Goal: Information Seeking & Learning: Learn about a topic

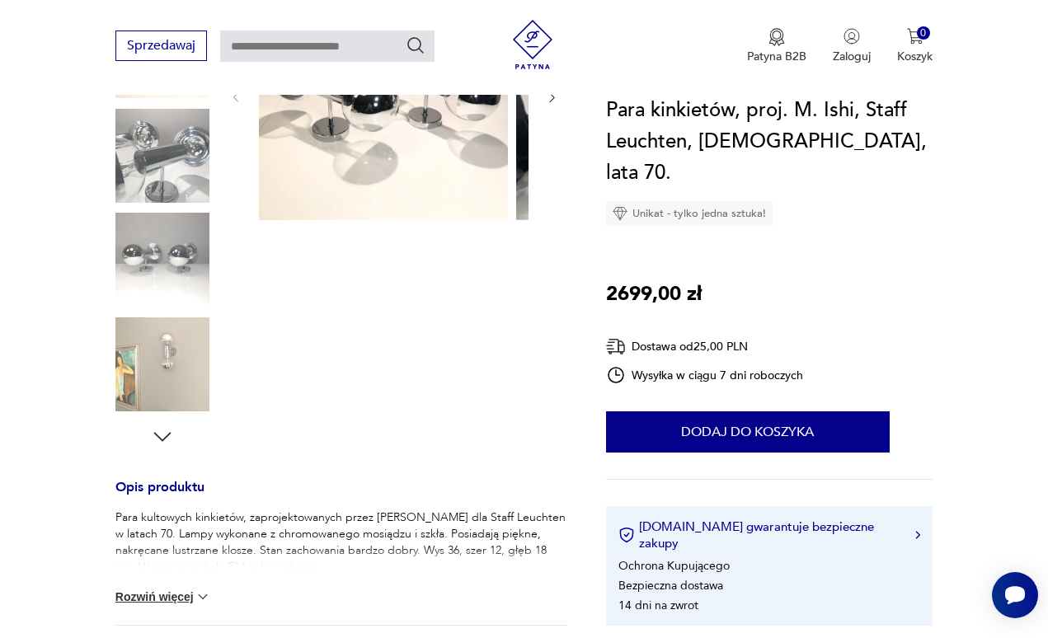
scroll to position [302, 0]
click at [391, 194] on img at bounding box center [383, 94] width 249 height 249
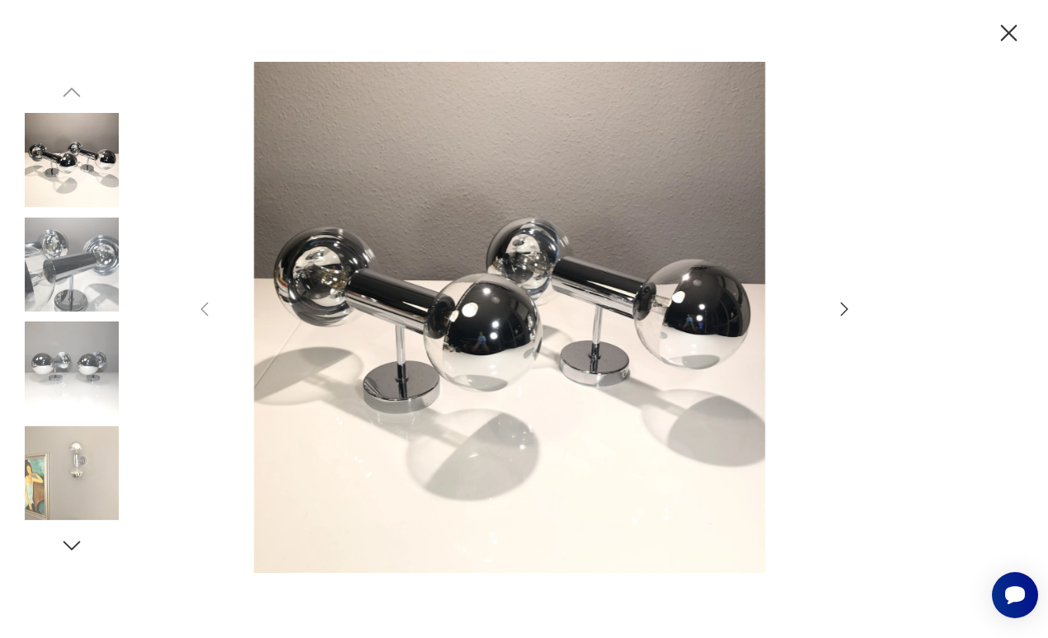
click at [995, 47] on icon "button" at bounding box center [1009, 33] width 29 height 29
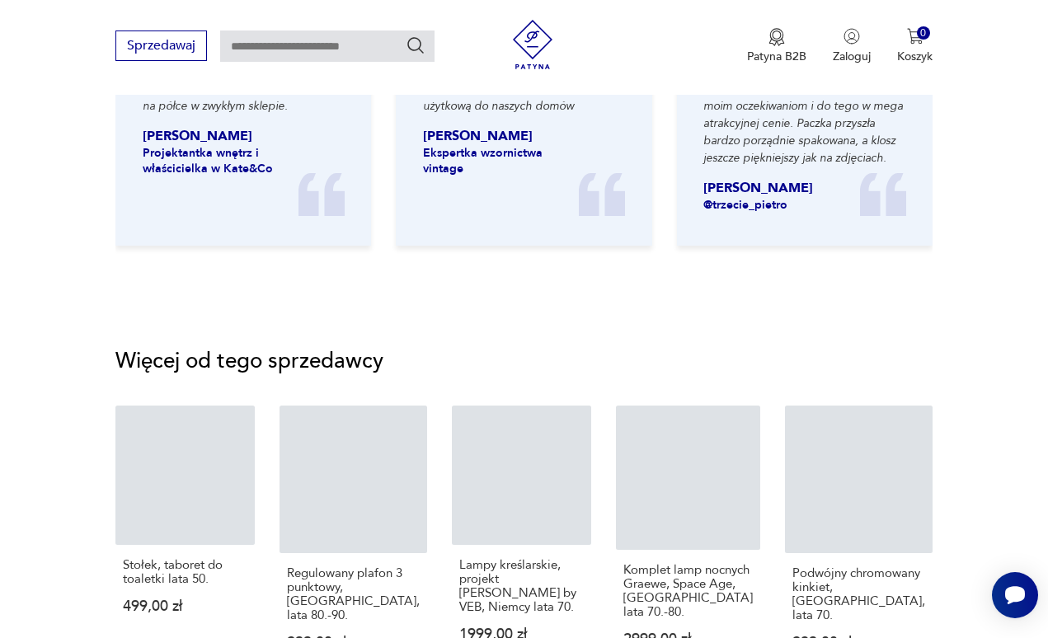
scroll to position [1776, 0]
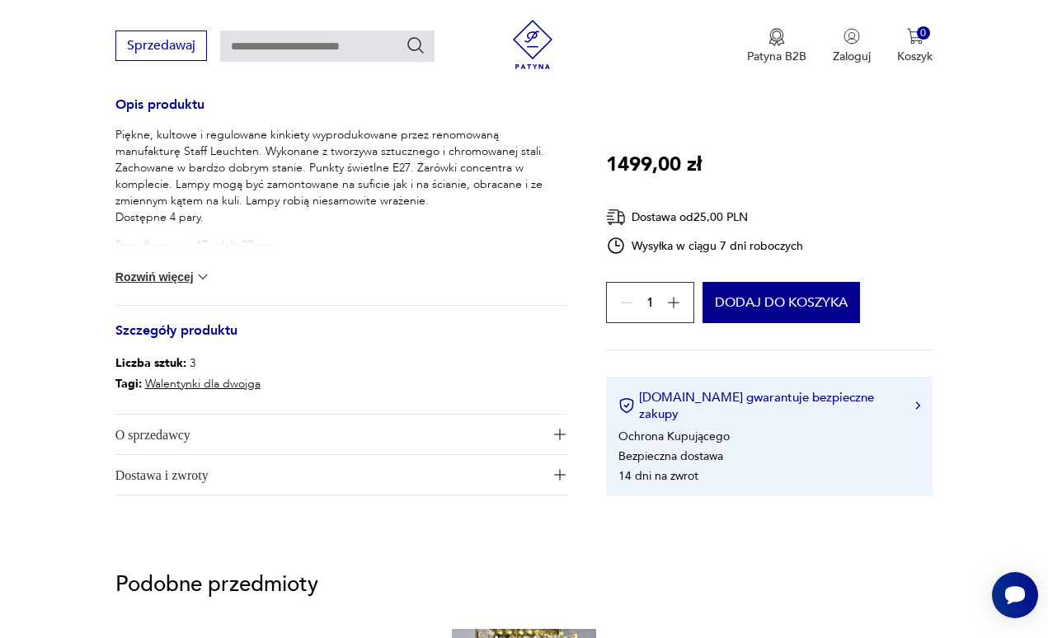
scroll to position [684, 0]
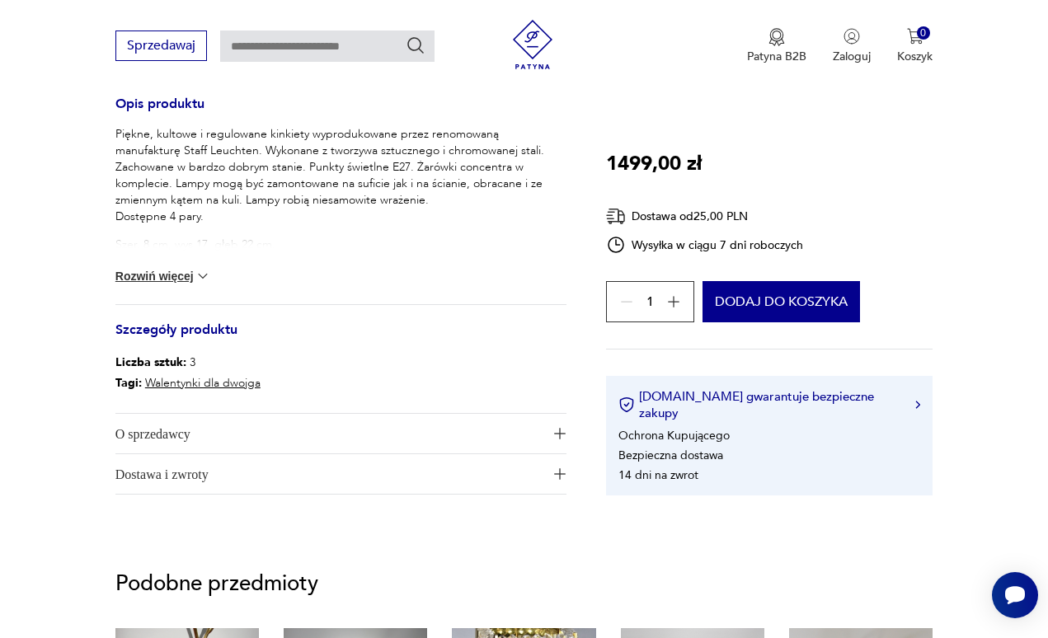
click at [158, 285] on button "Rozwiń więcej" at bounding box center [163, 276] width 96 height 16
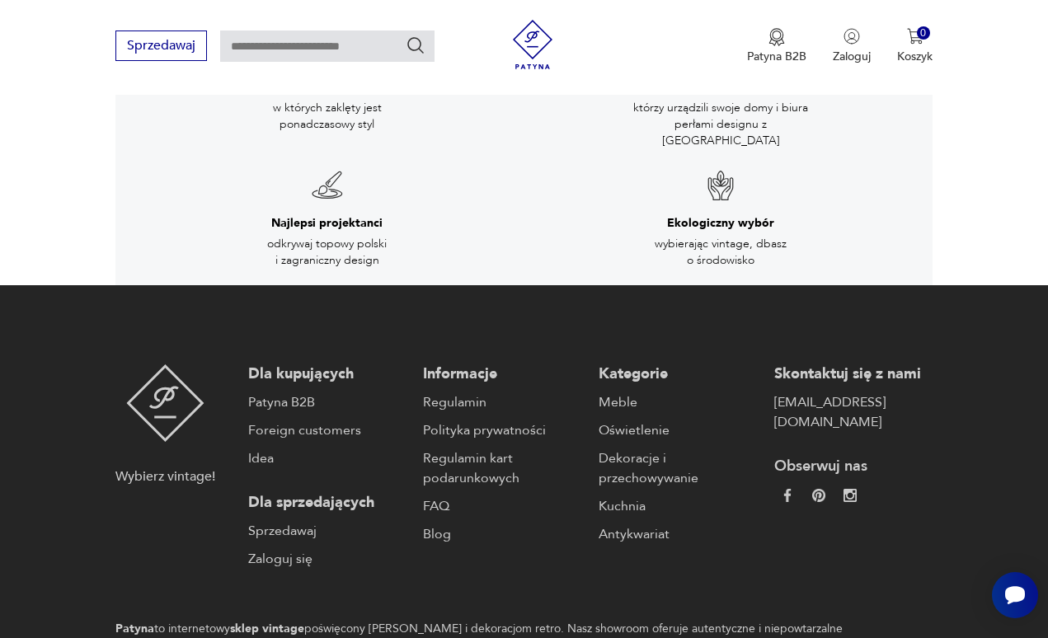
scroll to position [2641, 0]
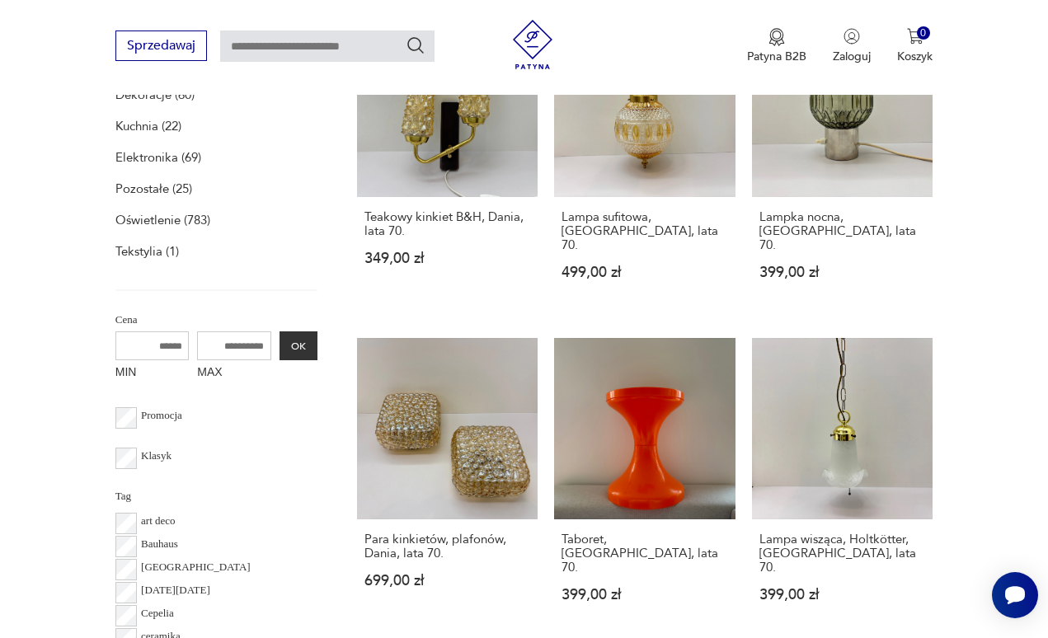
scroll to position [618, 0]
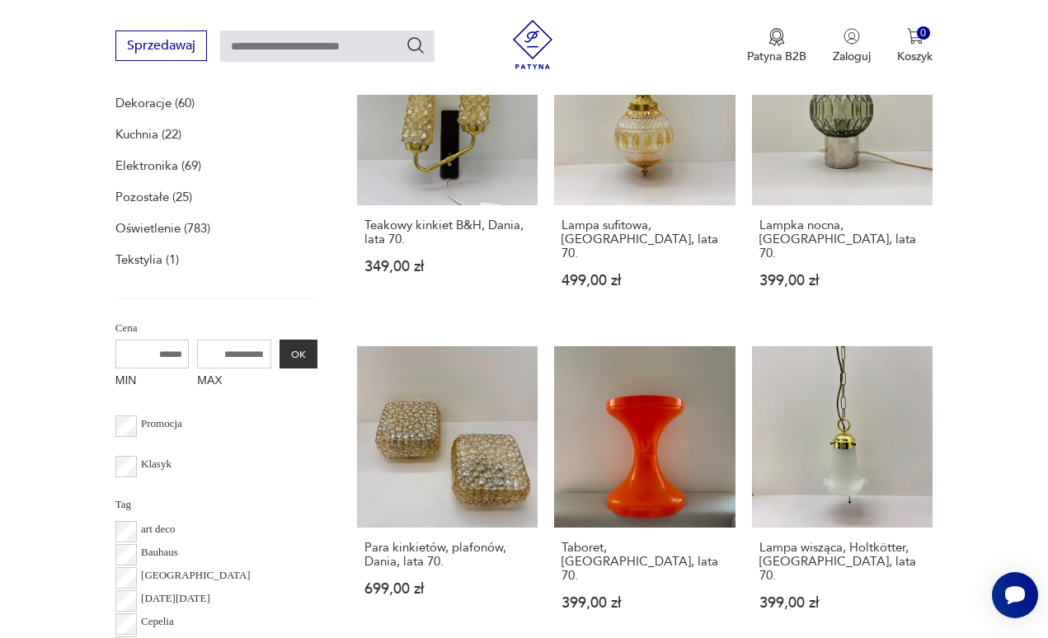
click at [147, 52] on p "Meble (21)" at bounding box center [144, 40] width 59 height 23
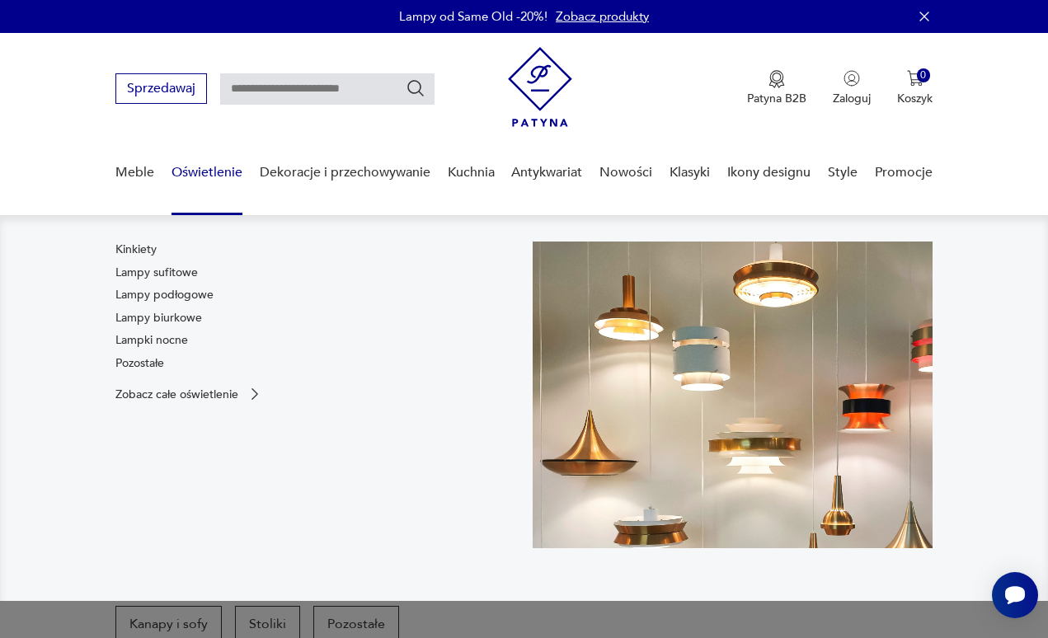
click at [209, 193] on link "Oświetlenie" at bounding box center [207, 172] width 71 height 63
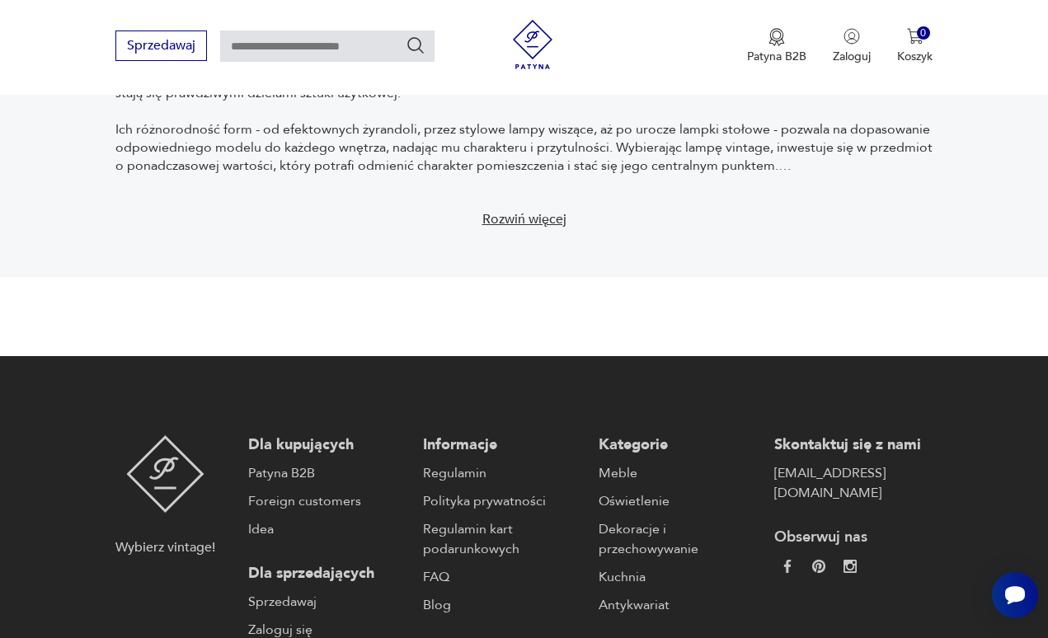
scroll to position [2890, 0]
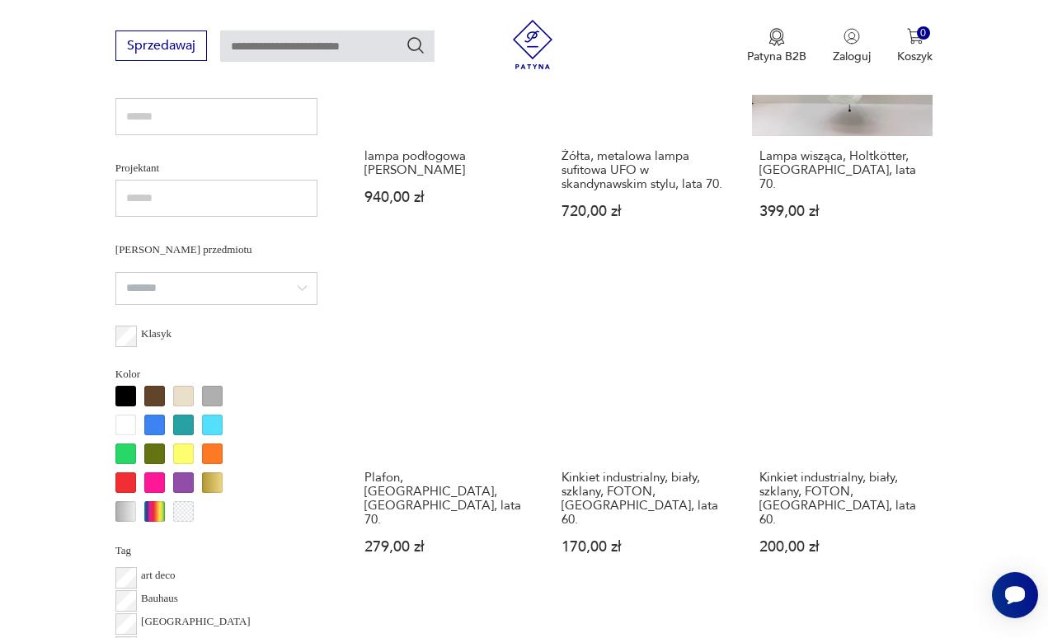
scroll to position [1124, 0]
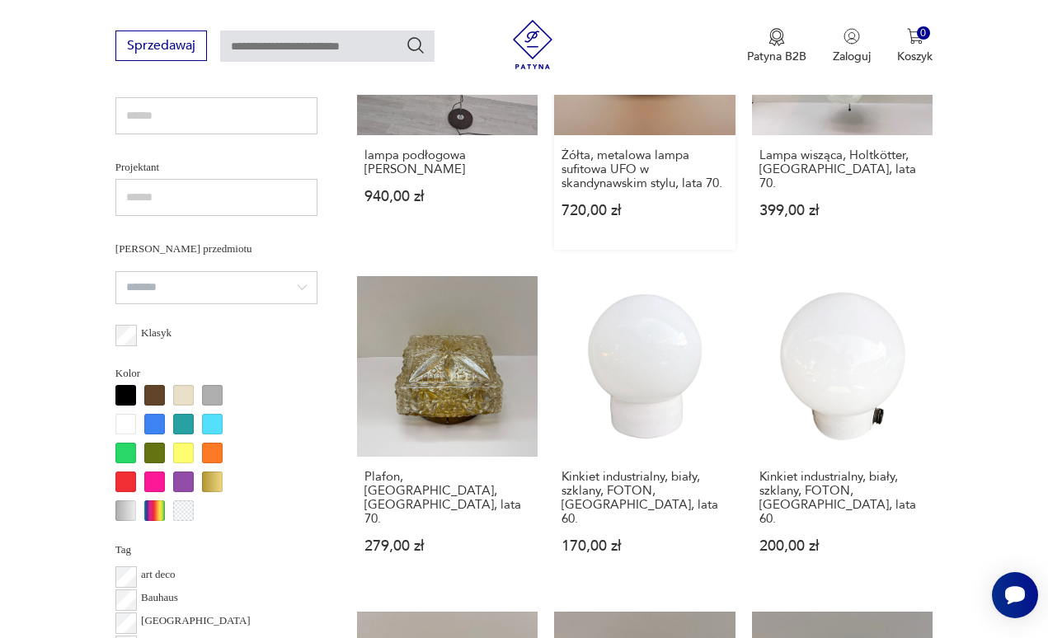
click at [661, 249] on link "Żółta, metalowa lampa sufitowa UFO w skandynawskim stylu, lata 70. 720,00 zł" at bounding box center [644, 101] width 181 height 295
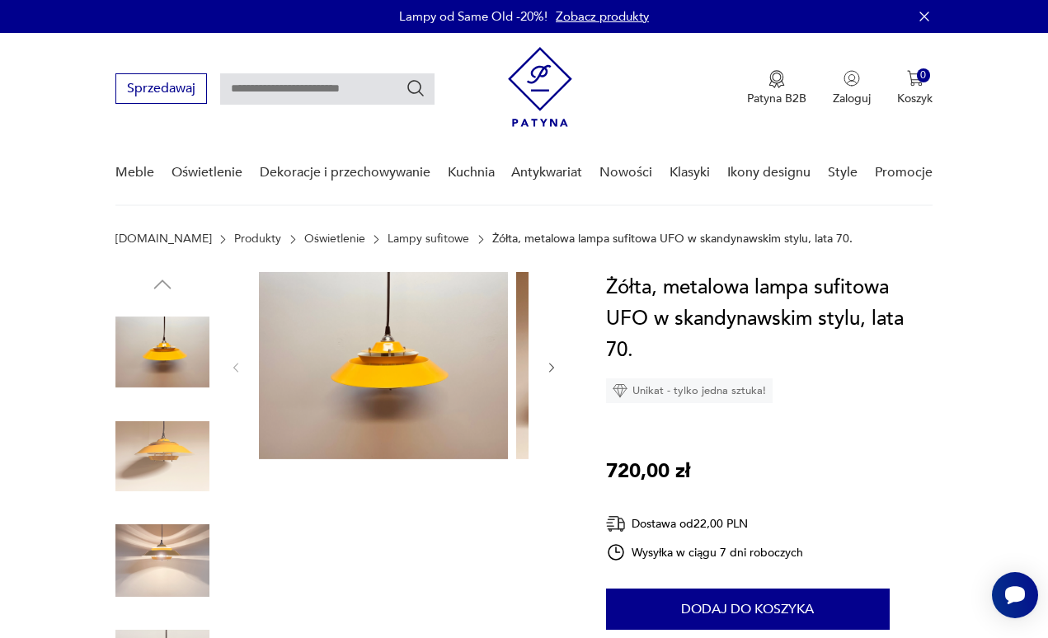
click at [172, 504] on img at bounding box center [162, 457] width 94 height 94
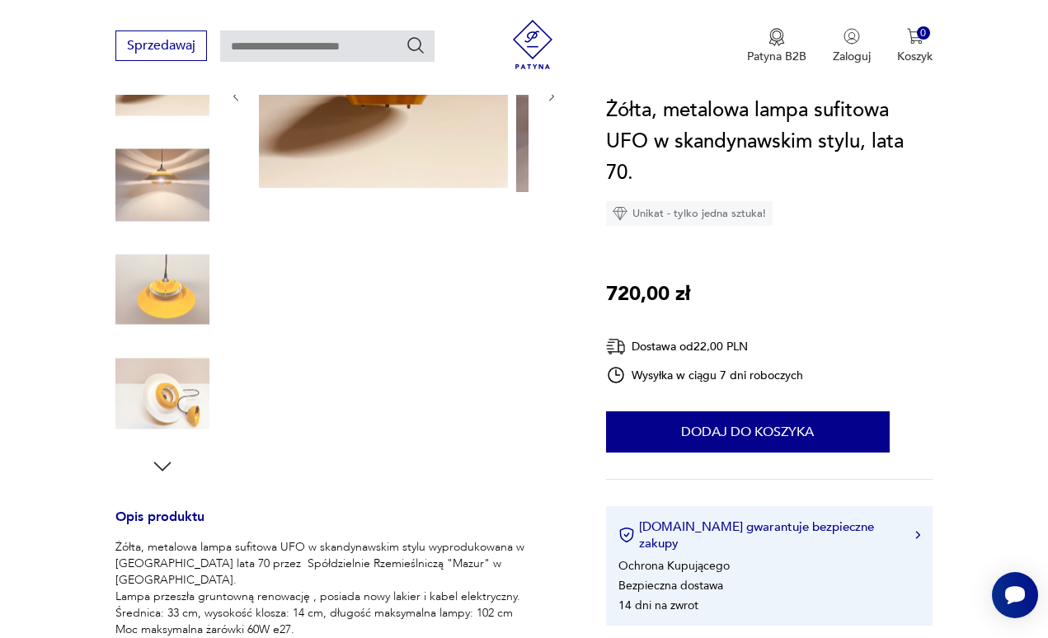
scroll to position [285, 0]
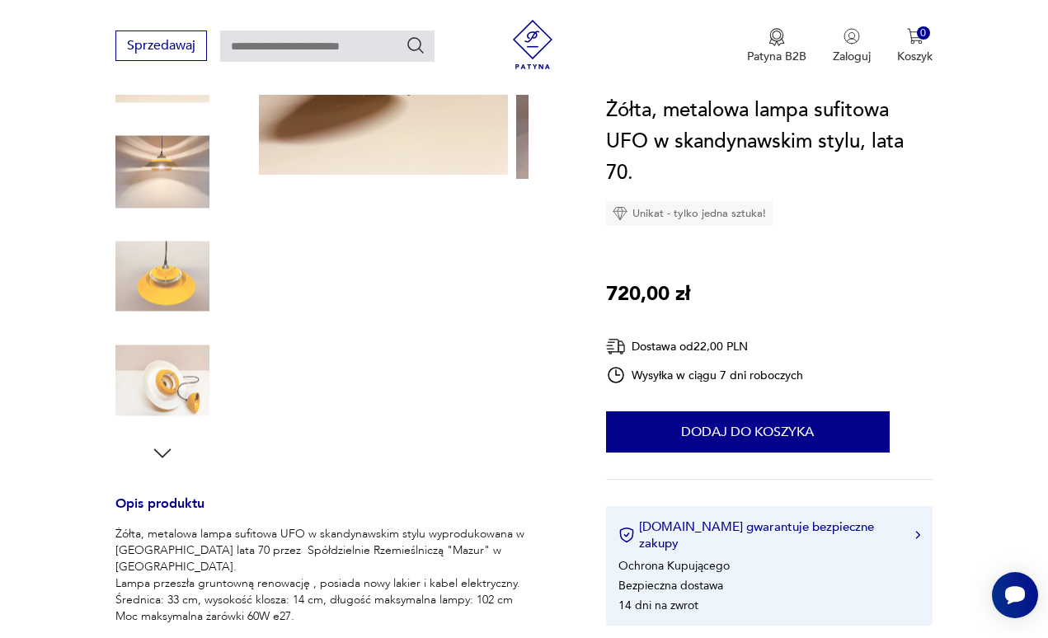
click at [162, 428] on img at bounding box center [162, 381] width 94 height 94
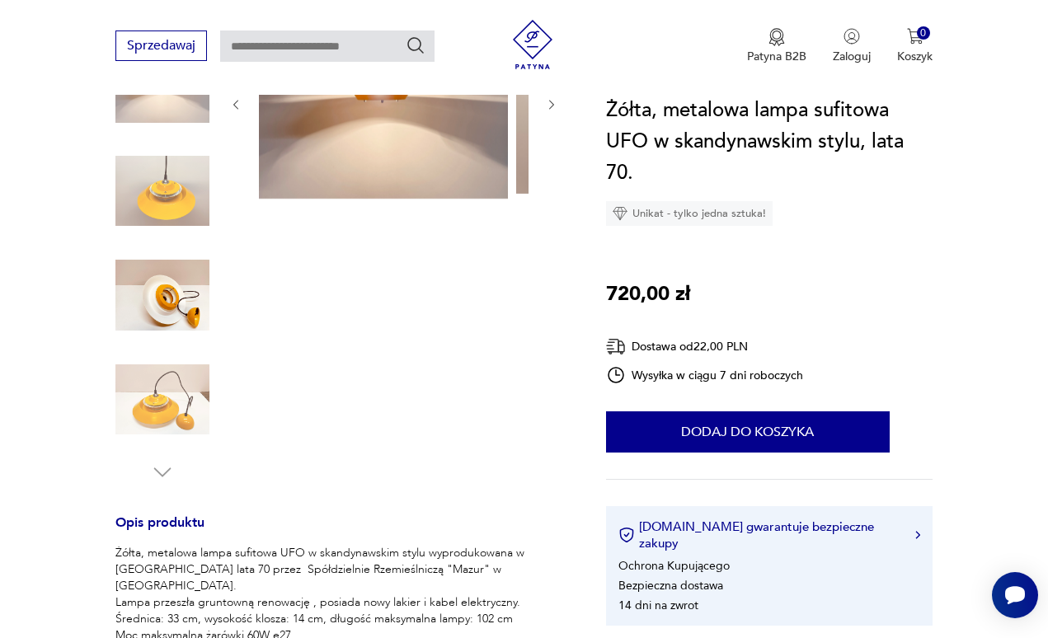
scroll to position [201, 0]
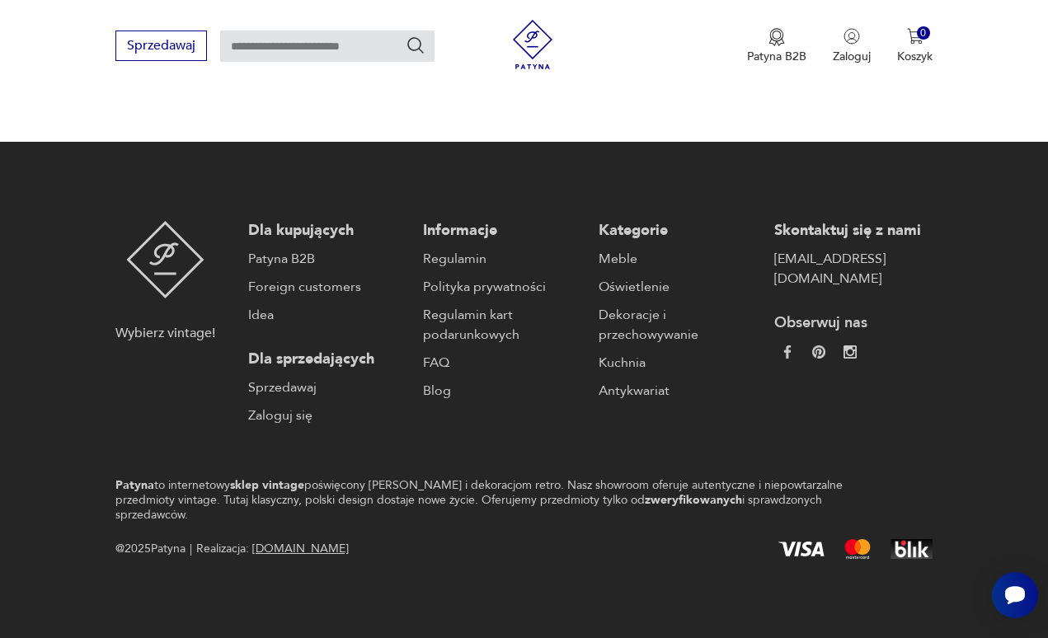
scroll to position [2811, 0]
click at [613, 63] on button "3" at bounding box center [628, 48] width 30 height 30
click at [656, 63] on button "4" at bounding box center [666, 48] width 30 height 30
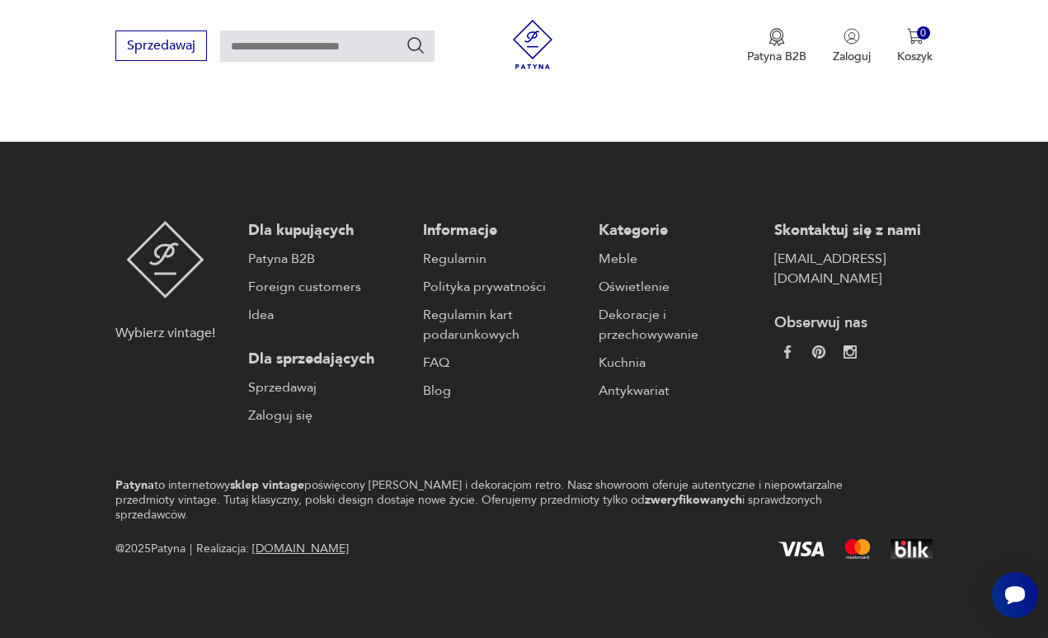
click at [707, 63] on button "5" at bounding box center [704, 48] width 30 height 30
click at [756, 63] on button "6" at bounding box center [742, 48] width 30 height 30
click at [740, 63] on button "7" at bounding box center [742, 48] width 30 height 30
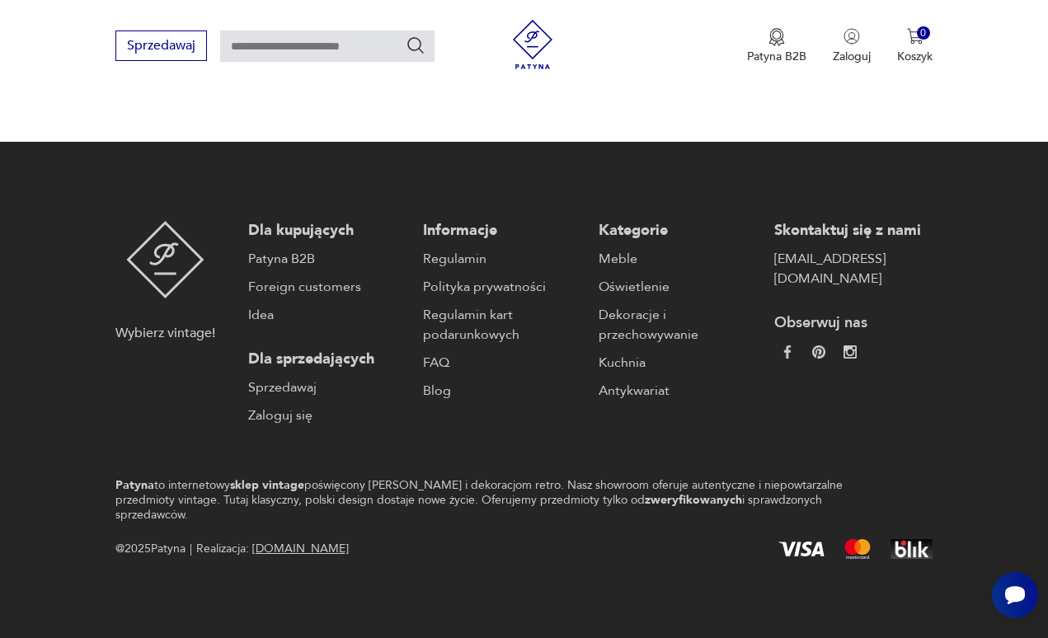
click at [740, 63] on button "8" at bounding box center [742, 48] width 30 height 30
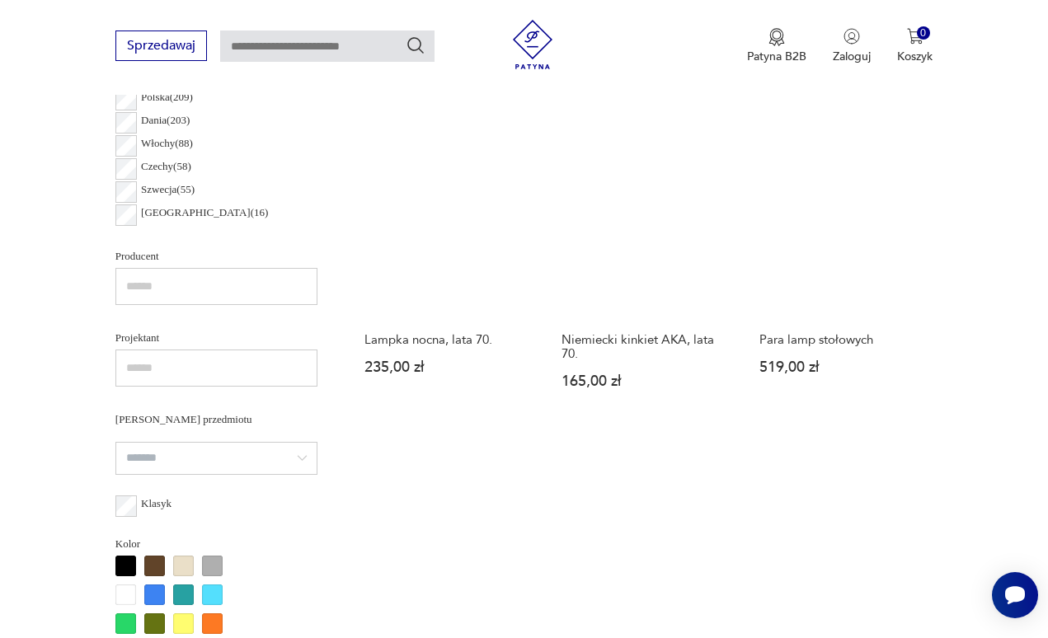
scroll to position [954, 0]
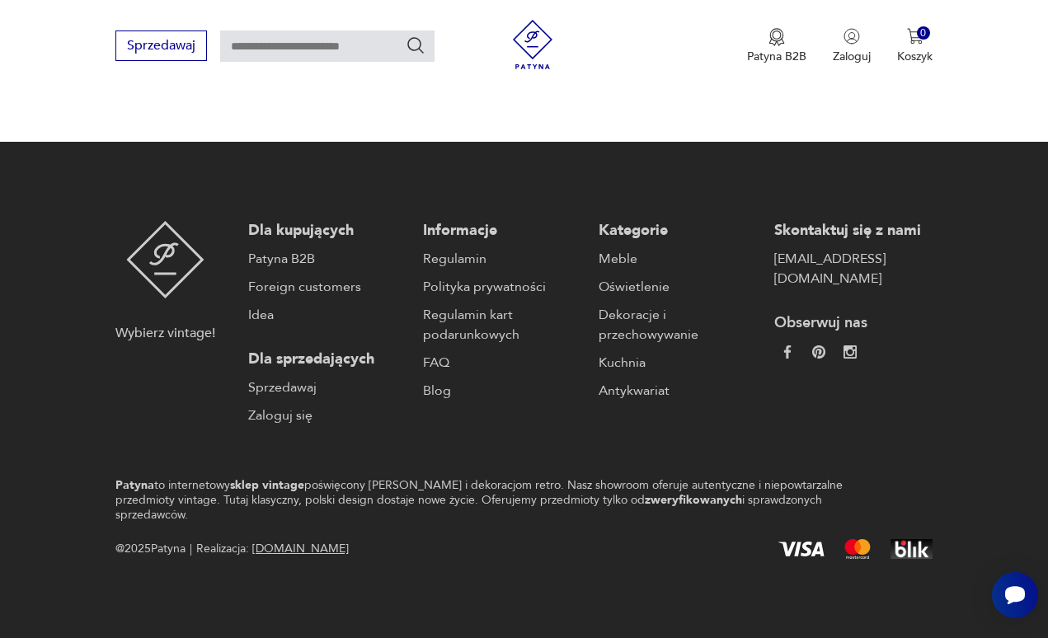
click at [741, 63] on button "9" at bounding box center [742, 48] width 30 height 30
click at [739, 63] on button "10" at bounding box center [742, 48] width 30 height 30
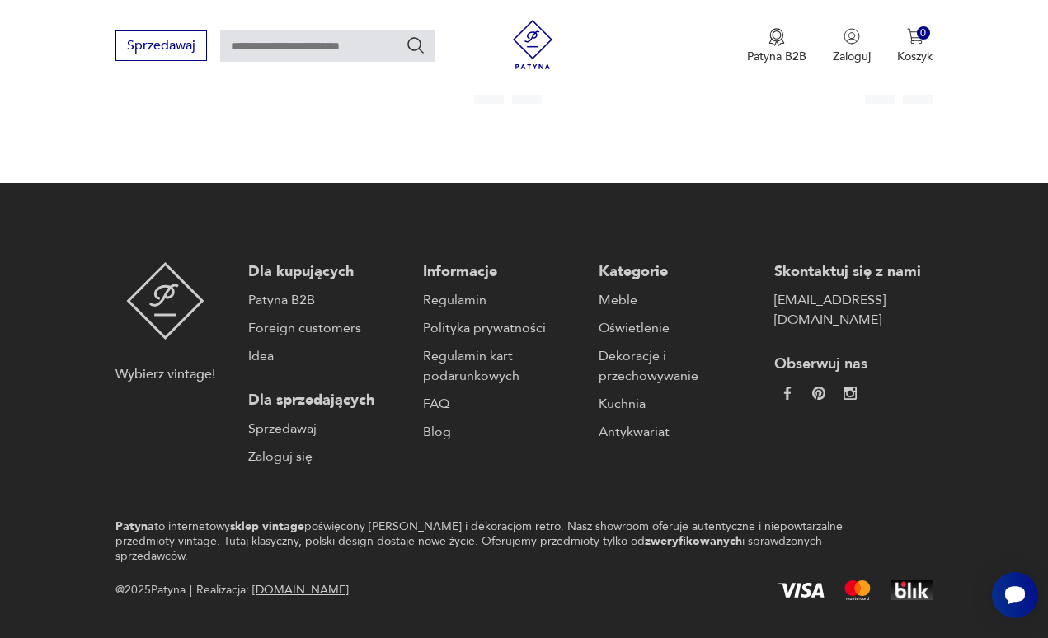
scroll to position [2768, 0]
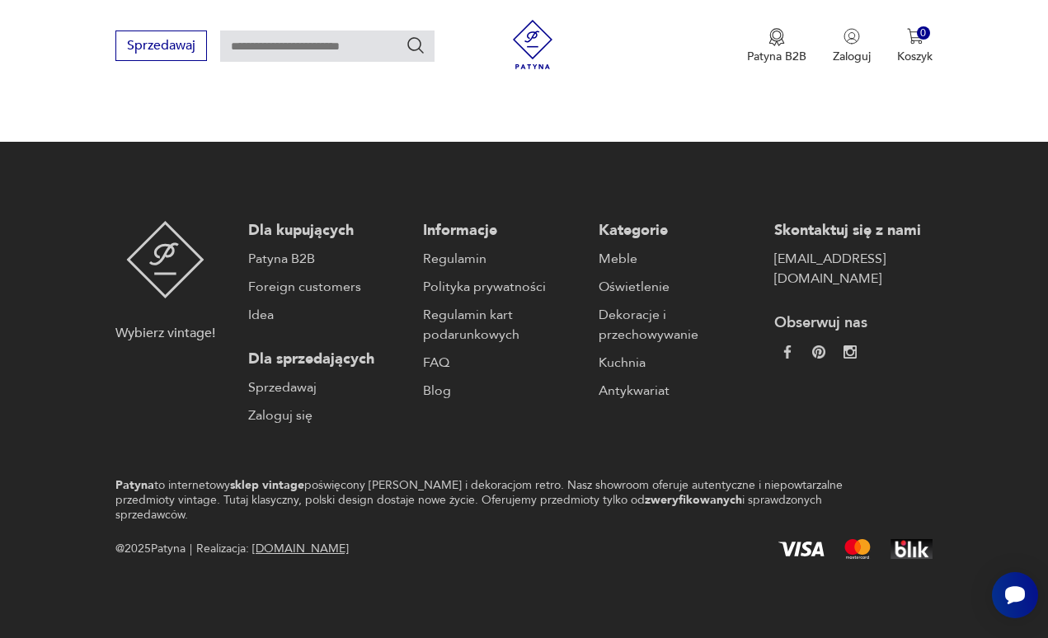
click at [749, 63] on button "11" at bounding box center [742, 48] width 30 height 30
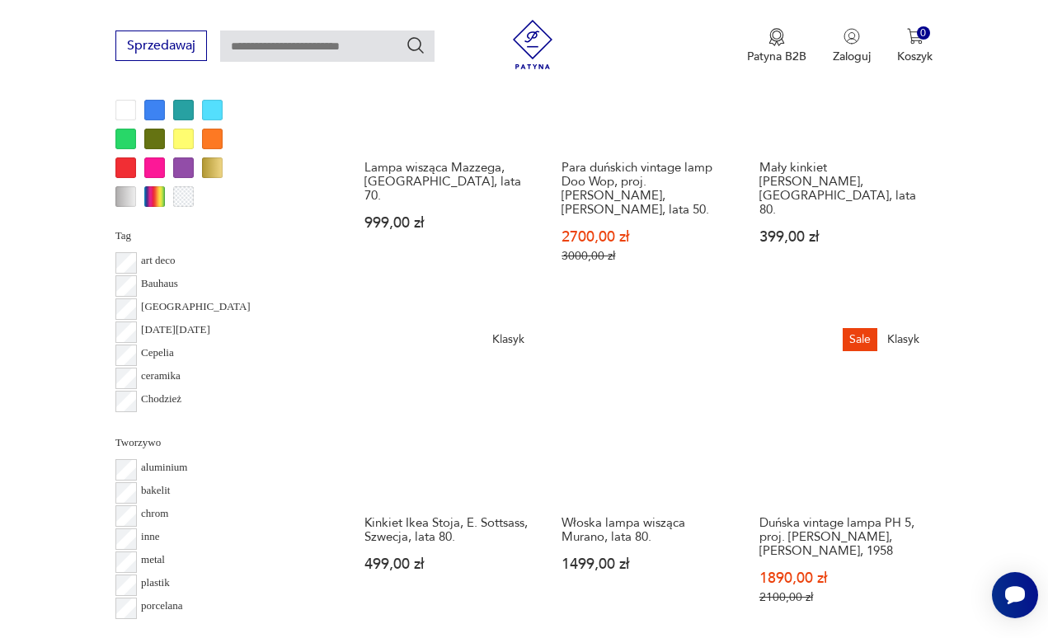
scroll to position [1439, 0]
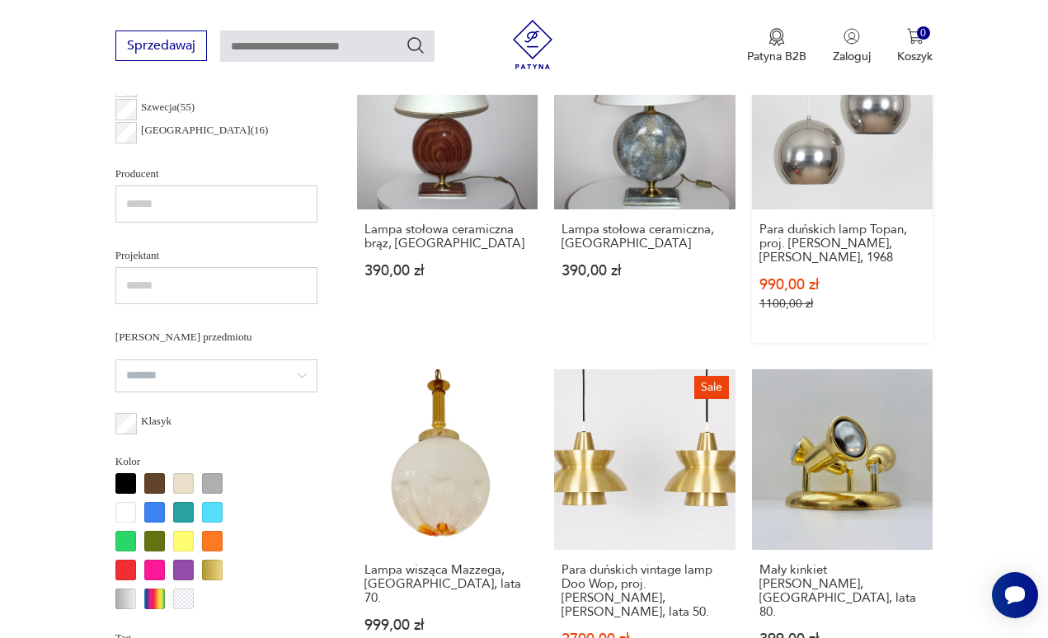
click at [825, 342] on link "Sale Klasyk Para duńskich lamp Topan, proj. [PERSON_NAME], [PERSON_NAME], 1968 …" at bounding box center [842, 185] width 181 height 314
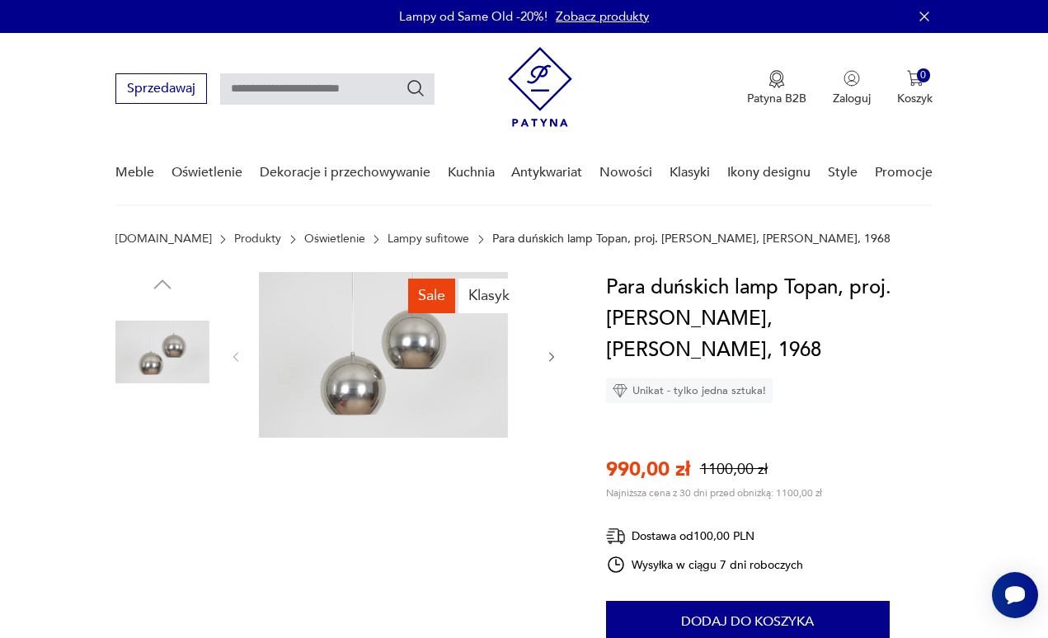
click at [162, 504] on img at bounding box center [162, 457] width 94 height 94
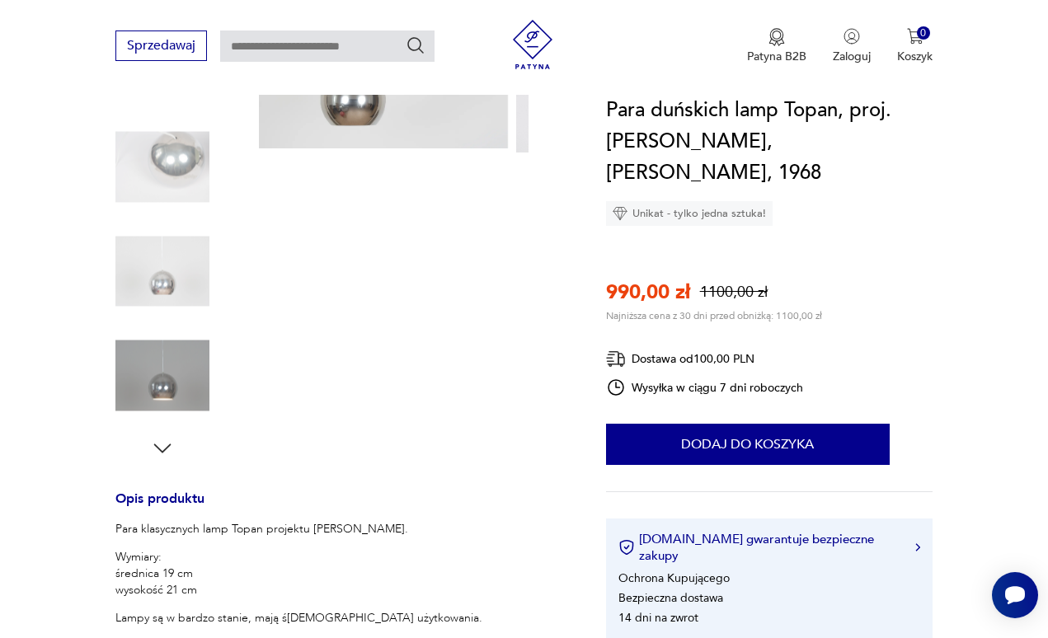
scroll to position [299, 0]
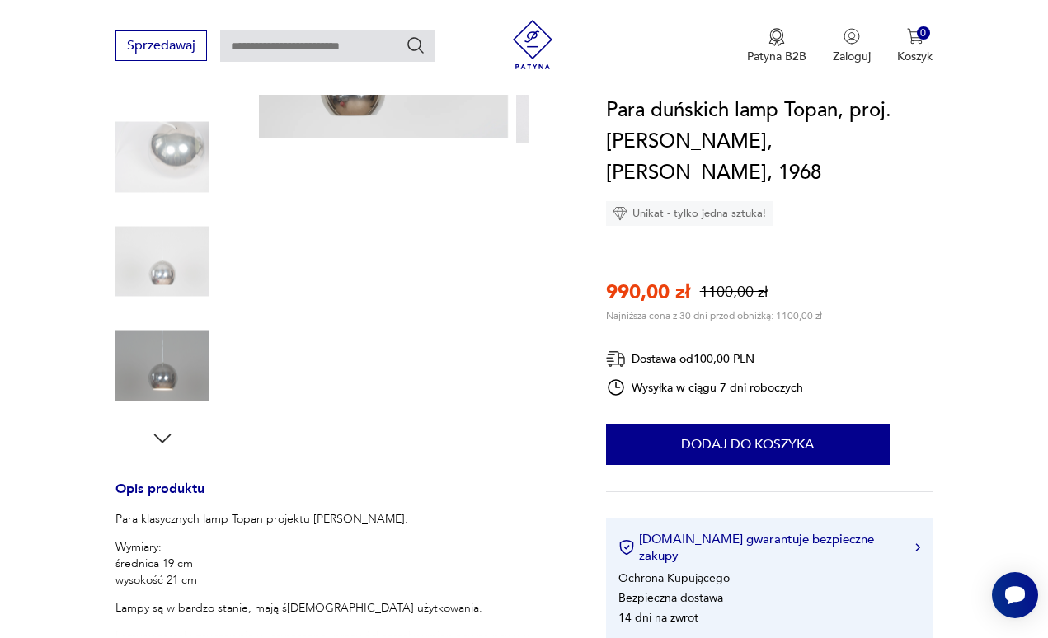
click at [149, 308] on img at bounding box center [162, 261] width 94 height 94
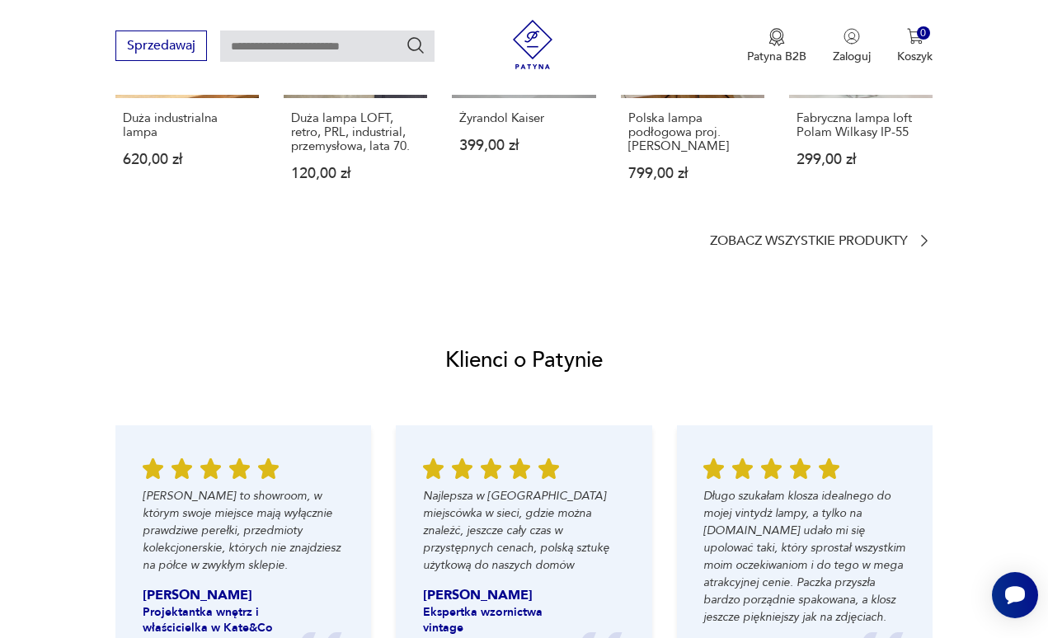
scroll to position [1445, 0]
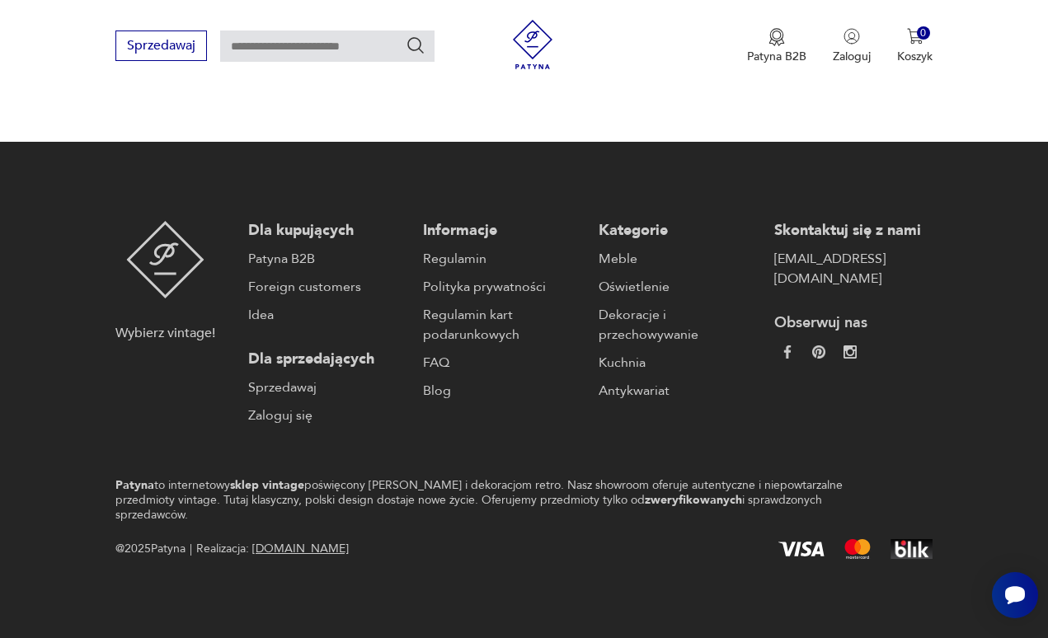
scroll to position [2882, 0]
click at [743, 63] on button "12" at bounding box center [742, 48] width 30 height 30
click at [740, 63] on button "13" at bounding box center [742, 48] width 30 height 30
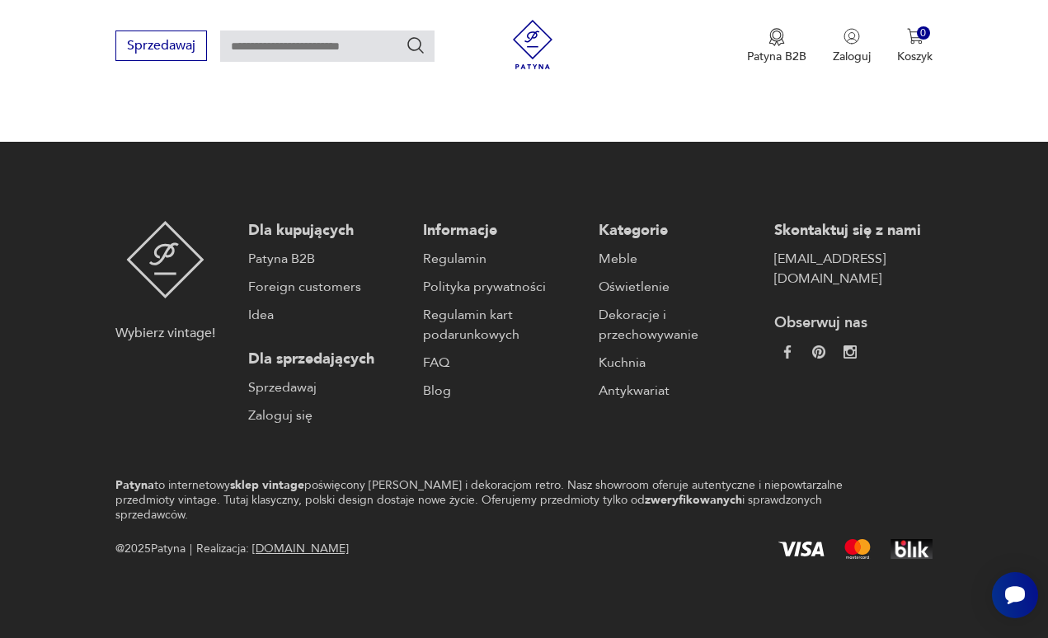
click at [741, 63] on button "14" at bounding box center [742, 48] width 30 height 30
click at [738, 63] on button "15" at bounding box center [742, 48] width 30 height 30
click at [745, 63] on button "16" at bounding box center [742, 48] width 30 height 30
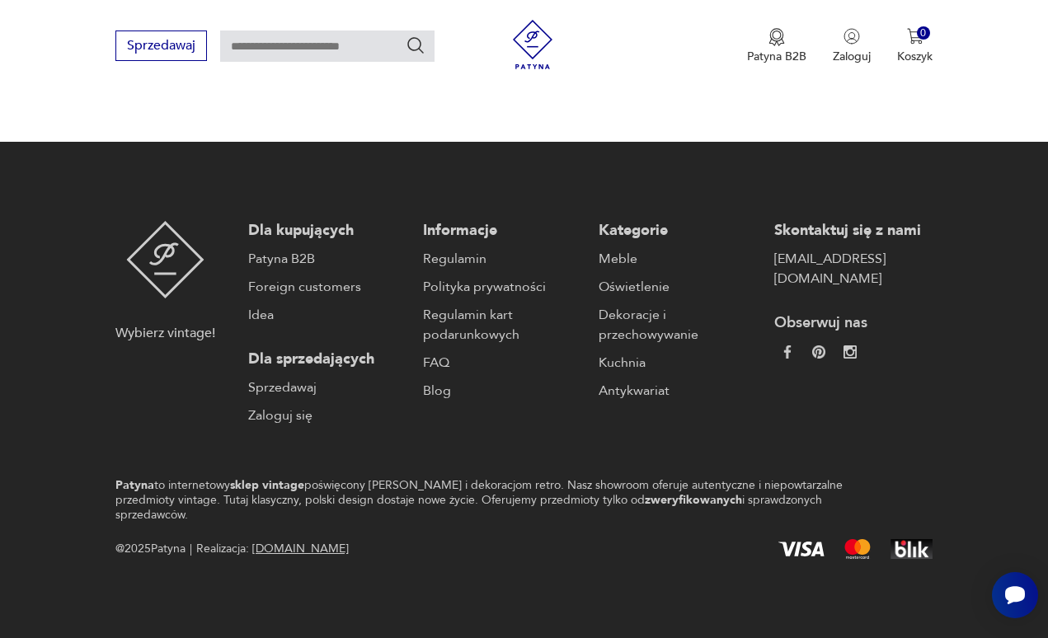
scroll to position [2774, 0]
click at [741, 63] on button "17" at bounding box center [742, 48] width 30 height 30
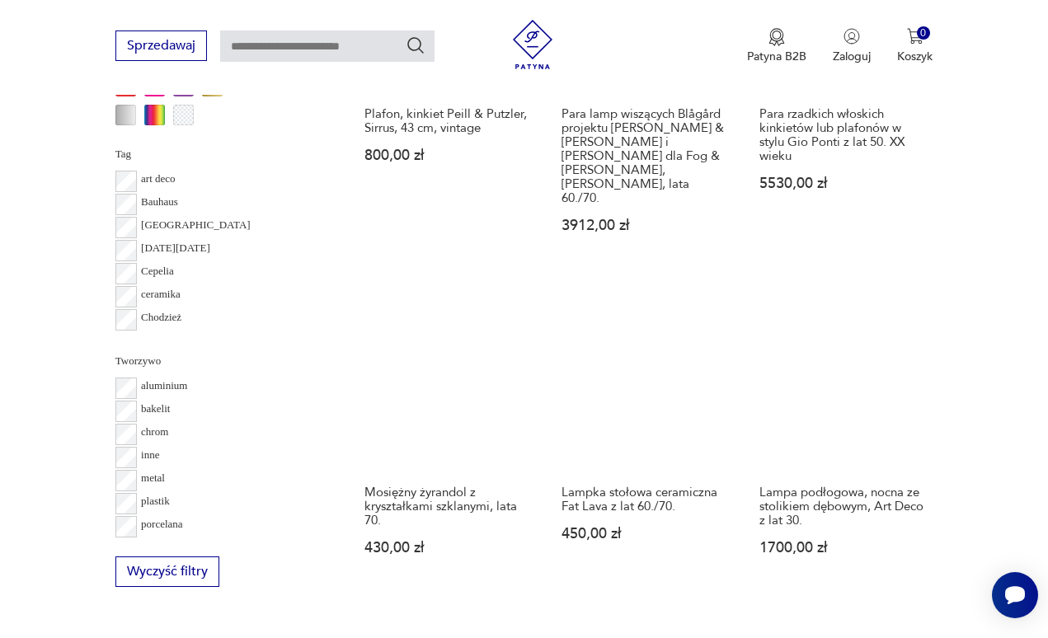
scroll to position [1522, 0]
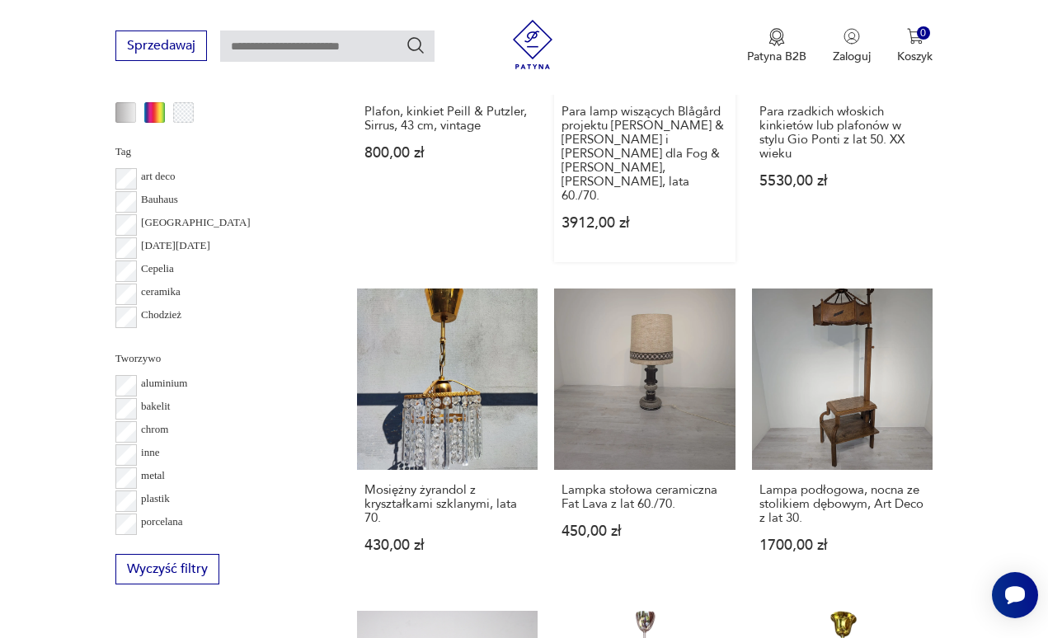
click at [642, 261] on link "Para lamp wiszących Blågård projektu [PERSON_NAME] & [PERSON_NAME] i [PERSON_NA…" at bounding box center [644, 86] width 181 height 351
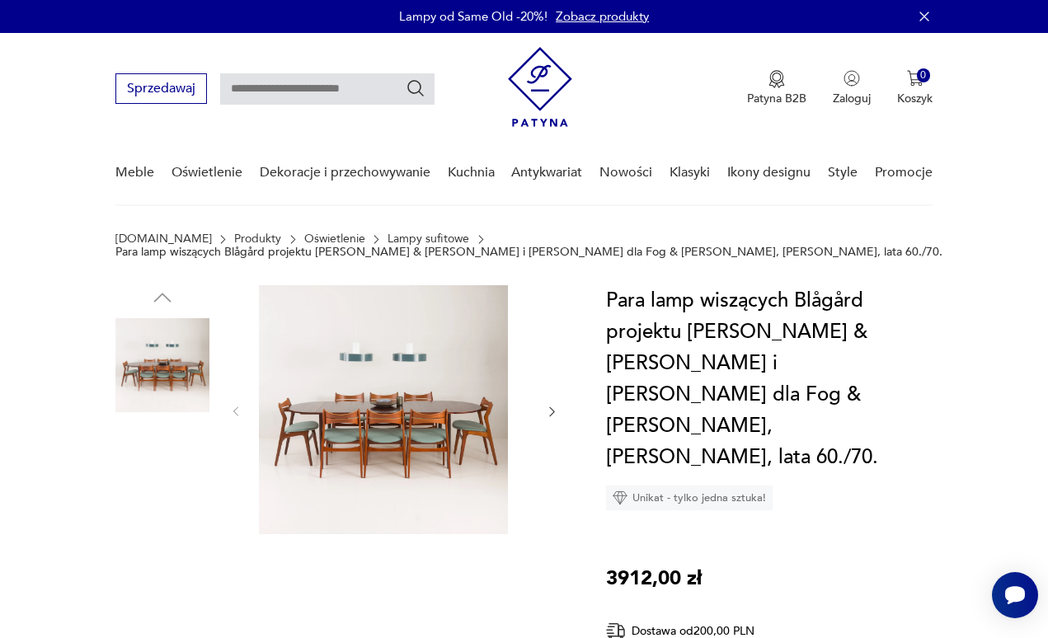
click at [187, 517] on img at bounding box center [162, 470] width 94 height 94
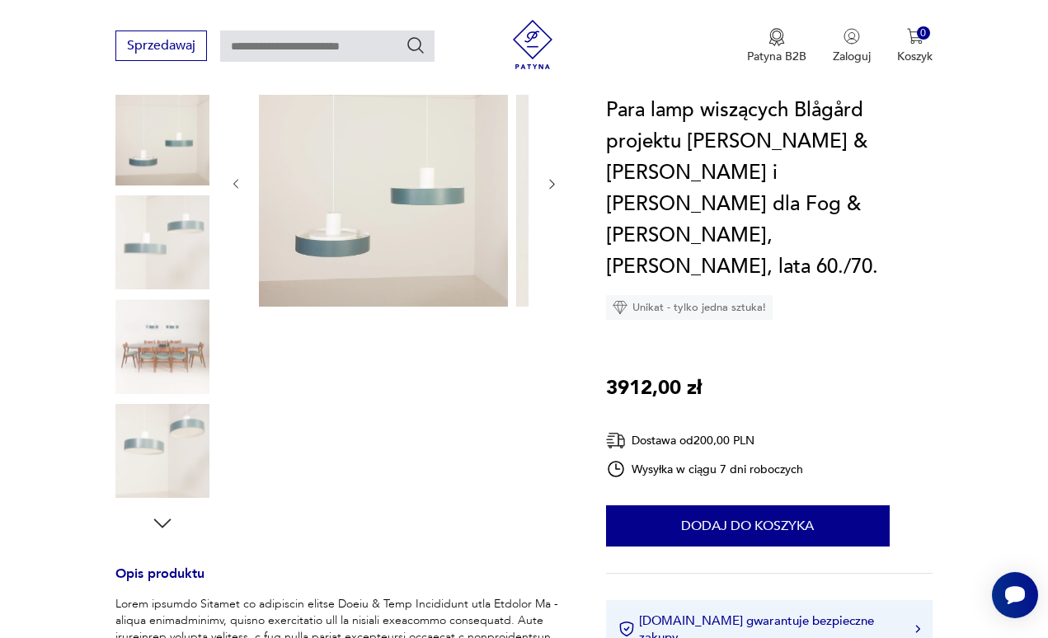
scroll to position [228, 0]
click at [192, 496] on img at bounding box center [162, 450] width 94 height 94
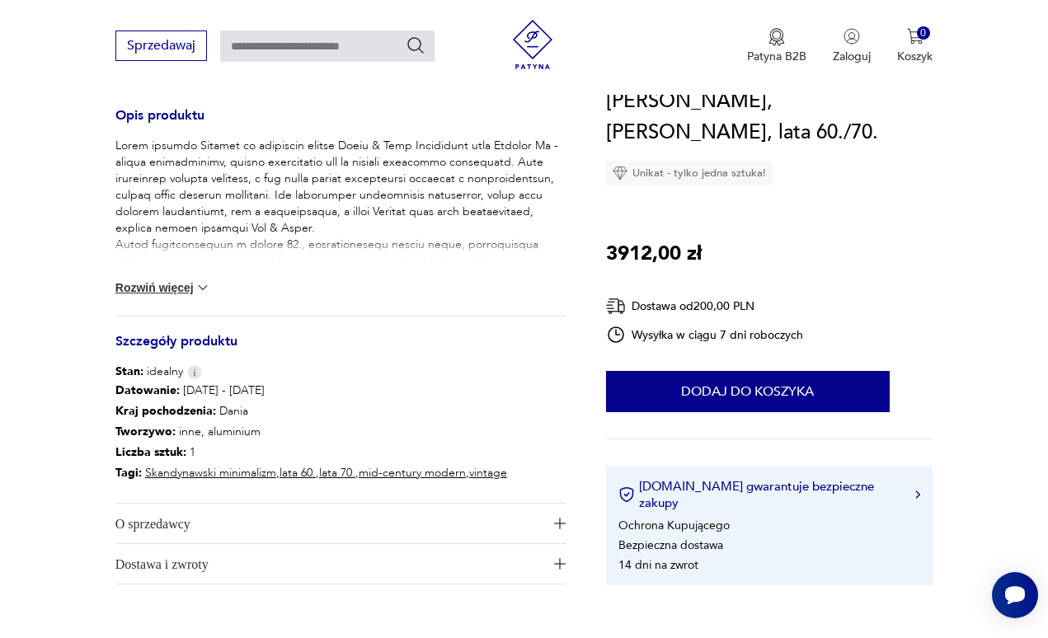
scroll to position [675, 0]
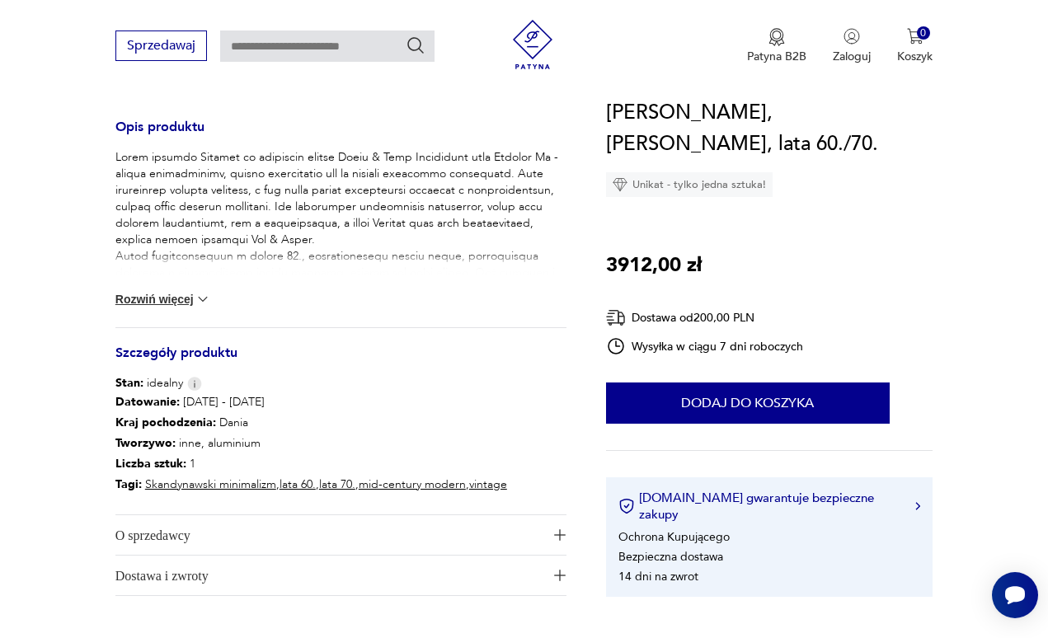
click at [179, 308] on button "Rozwiń więcej" at bounding box center [163, 299] width 96 height 16
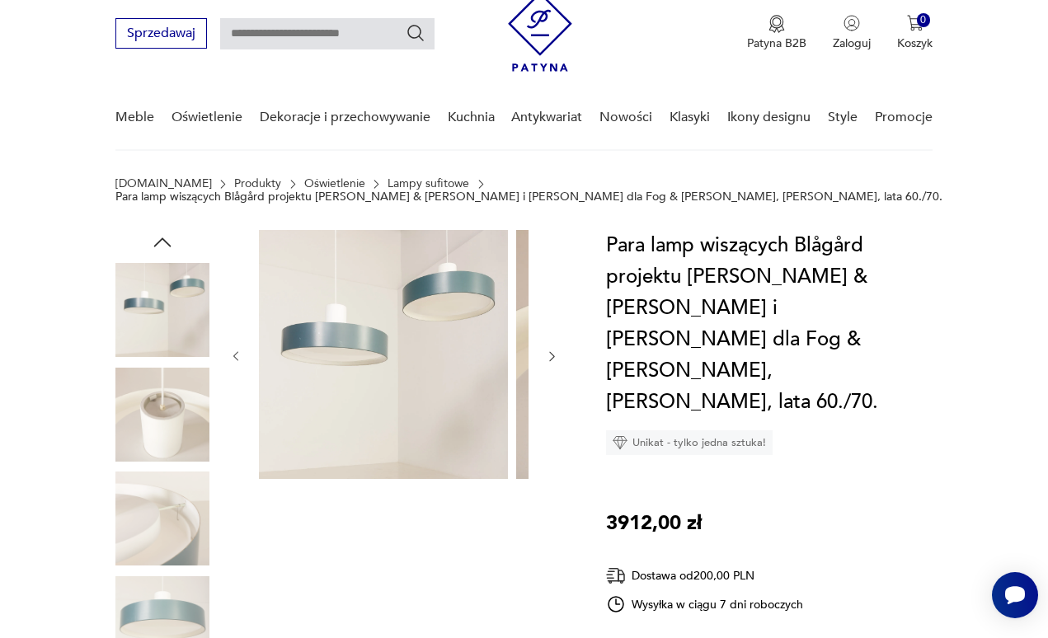
scroll to position [166, 0]
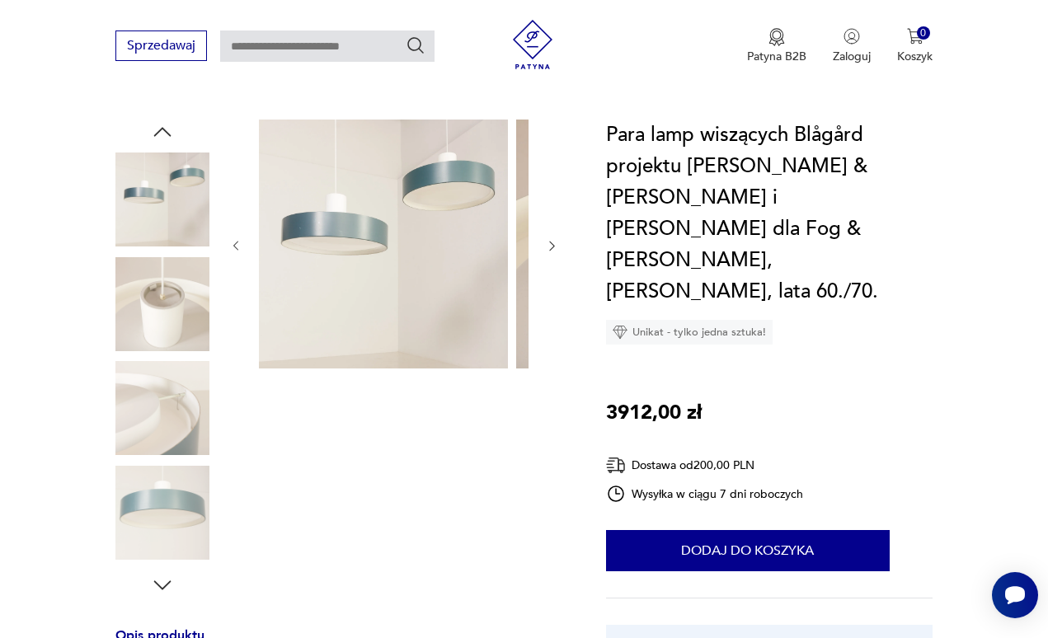
click at [151, 351] on img at bounding box center [162, 304] width 94 height 94
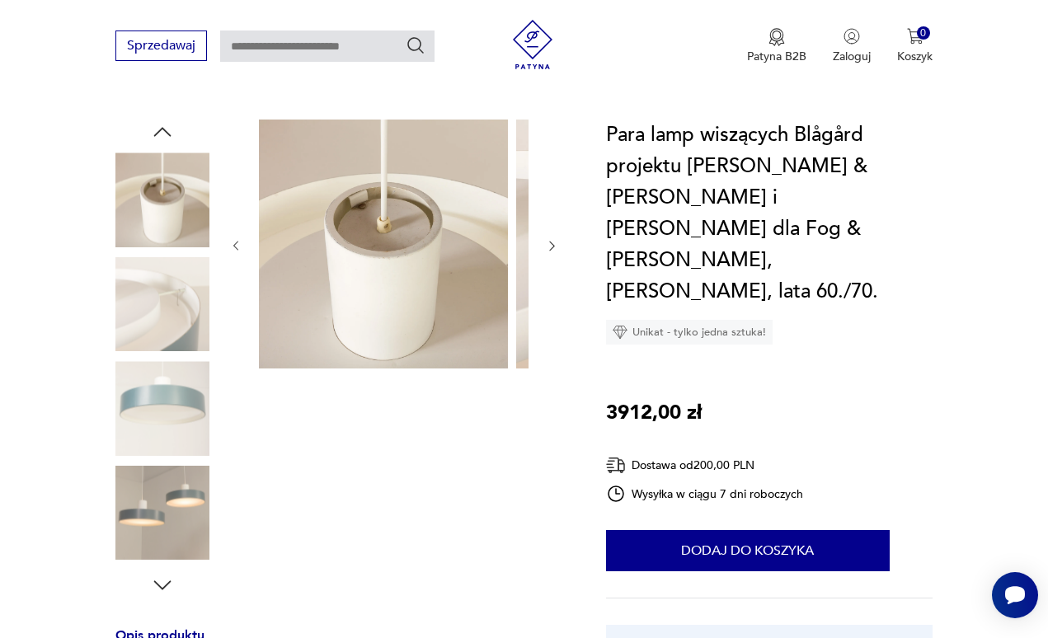
click at [173, 455] on img at bounding box center [162, 408] width 94 height 94
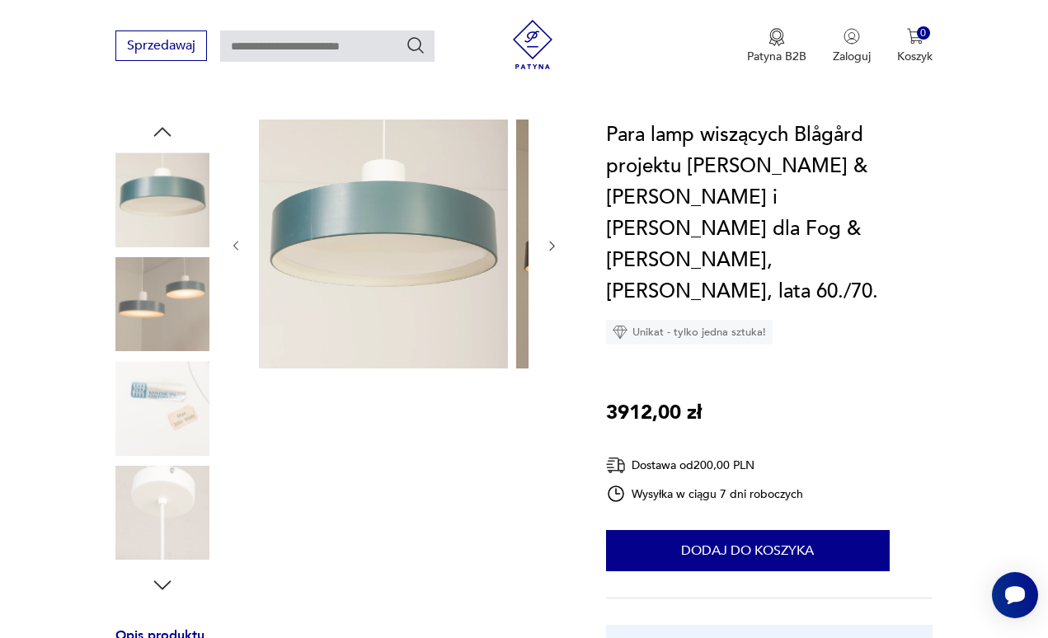
click at [178, 551] on img at bounding box center [162, 513] width 94 height 94
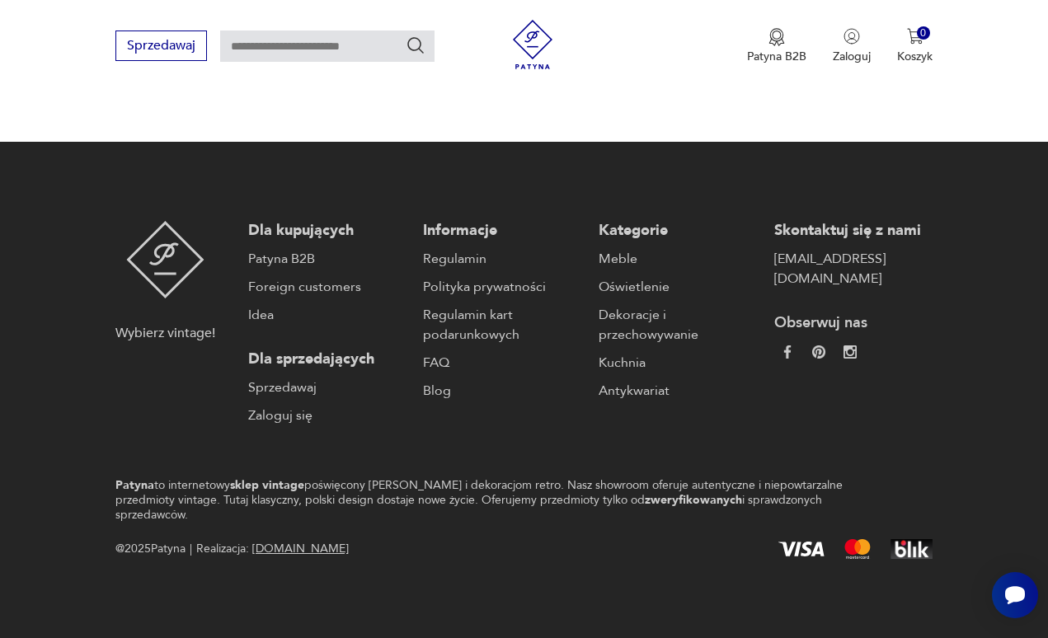
scroll to position [3094, 0]
click at [749, 63] on button "18" at bounding box center [742, 48] width 30 height 30
click at [750, 63] on button "19" at bounding box center [742, 48] width 30 height 30
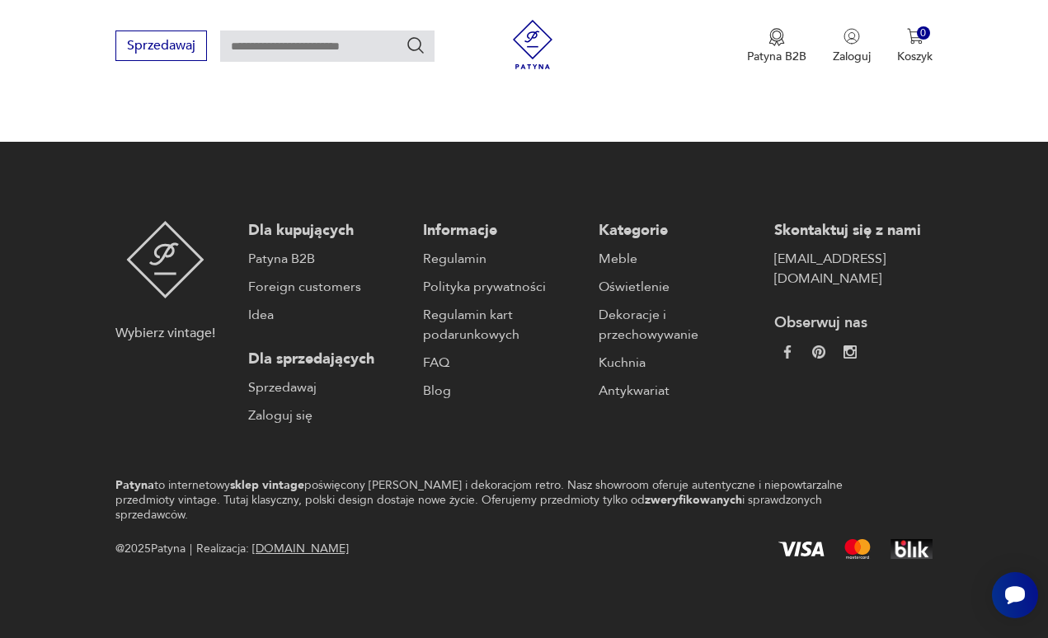
click at [737, 63] on button "20" at bounding box center [742, 48] width 30 height 30
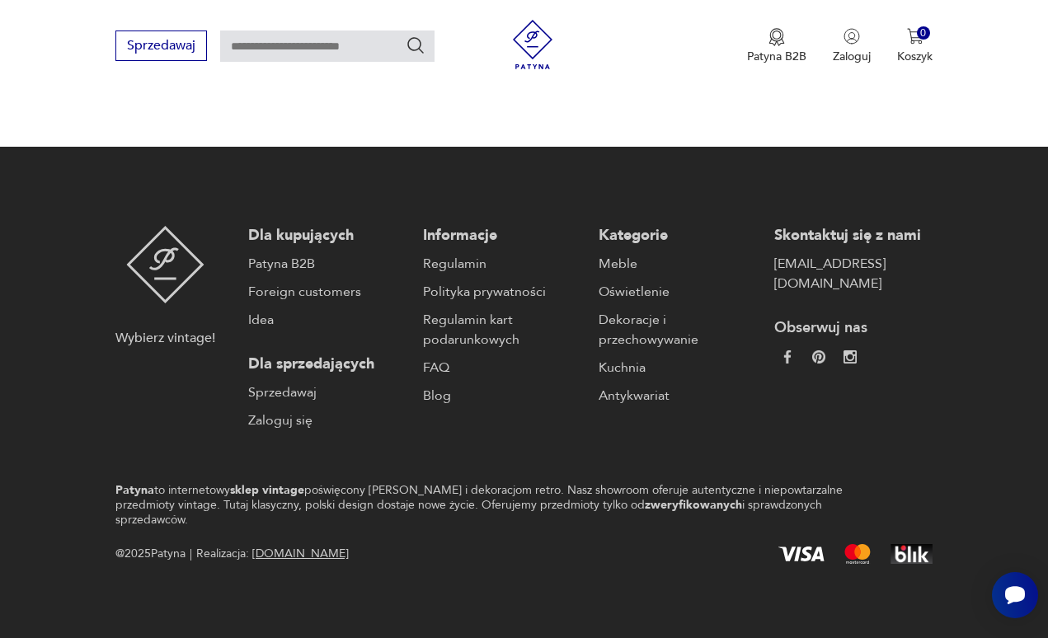
scroll to position [2782, 0]
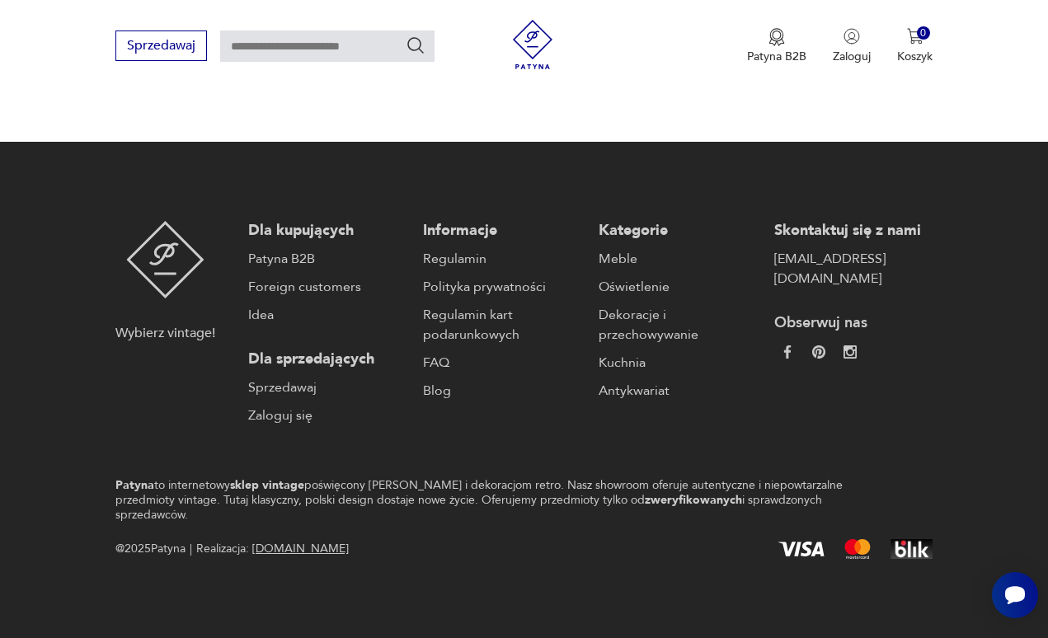
click at [745, 63] on button "21" at bounding box center [742, 48] width 30 height 30
click at [742, 63] on button "22" at bounding box center [742, 48] width 30 height 30
click at [741, 63] on button "23" at bounding box center [742, 48] width 30 height 30
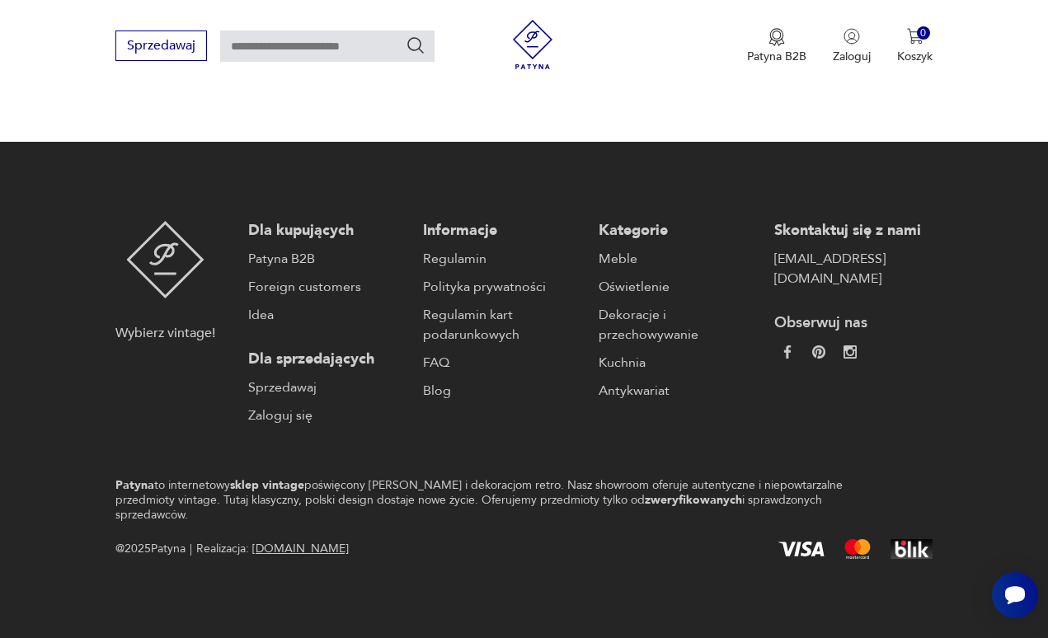
scroll to position [3109, 0]
click at [741, 63] on button "24" at bounding box center [742, 48] width 30 height 30
click at [740, 63] on button "25" at bounding box center [742, 48] width 30 height 30
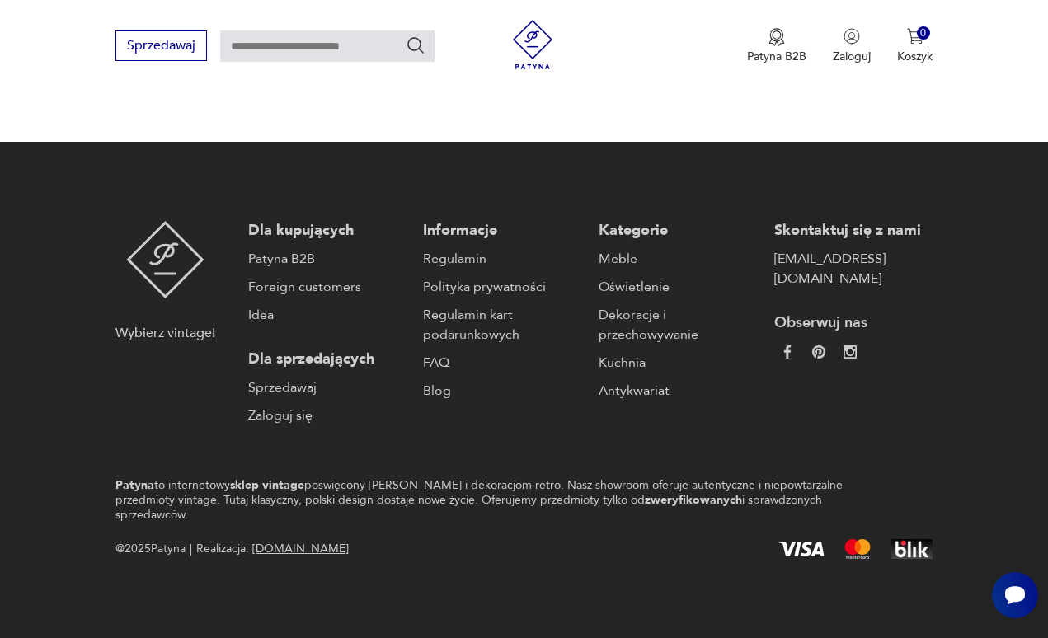
click at [740, 63] on button "26" at bounding box center [742, 48] width 30 height 30
click at [740, 63] on button "27" at bounding box center [742, 48] width 30 height 30
click at [745, 63] on button "28" at bounding box center [742, 48] width 30 height 30
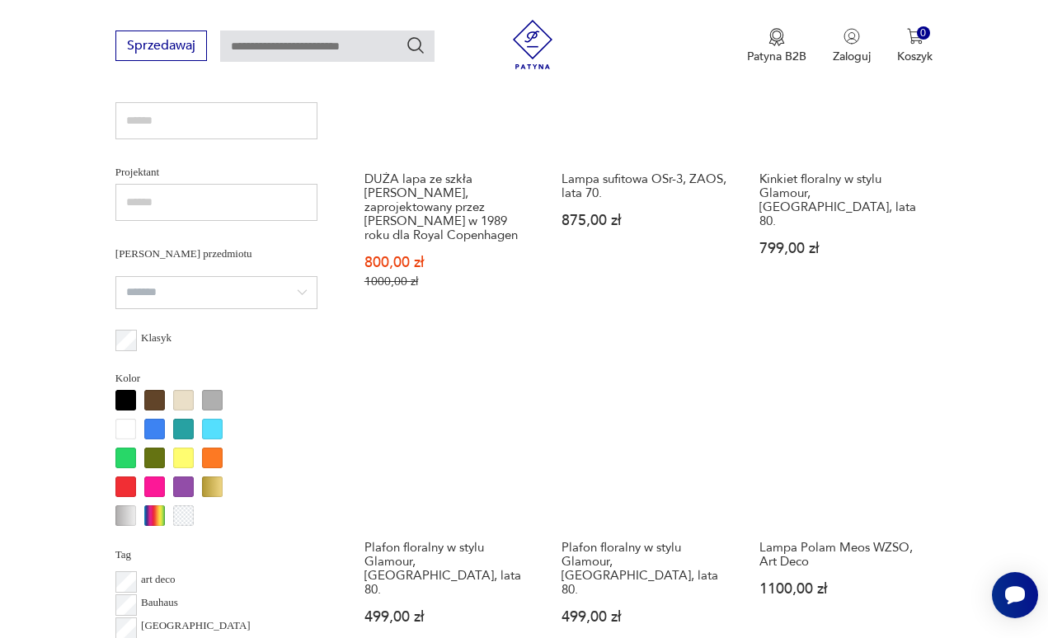
scroll to position [658, 0]
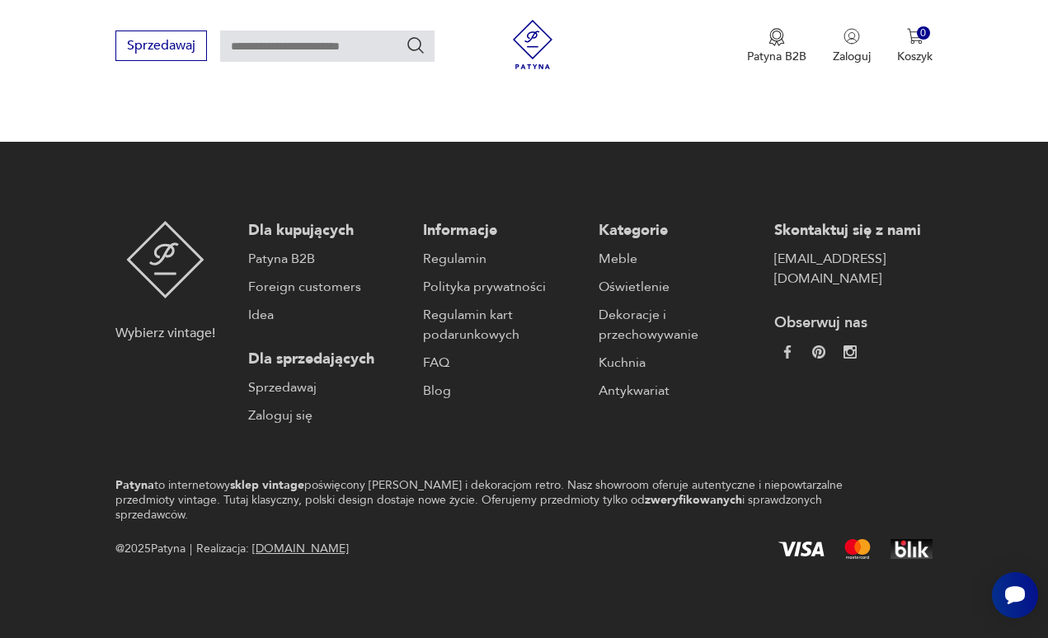
click at [745, 63] on button "29" at bounding box center [742, 48] width 30 height 30
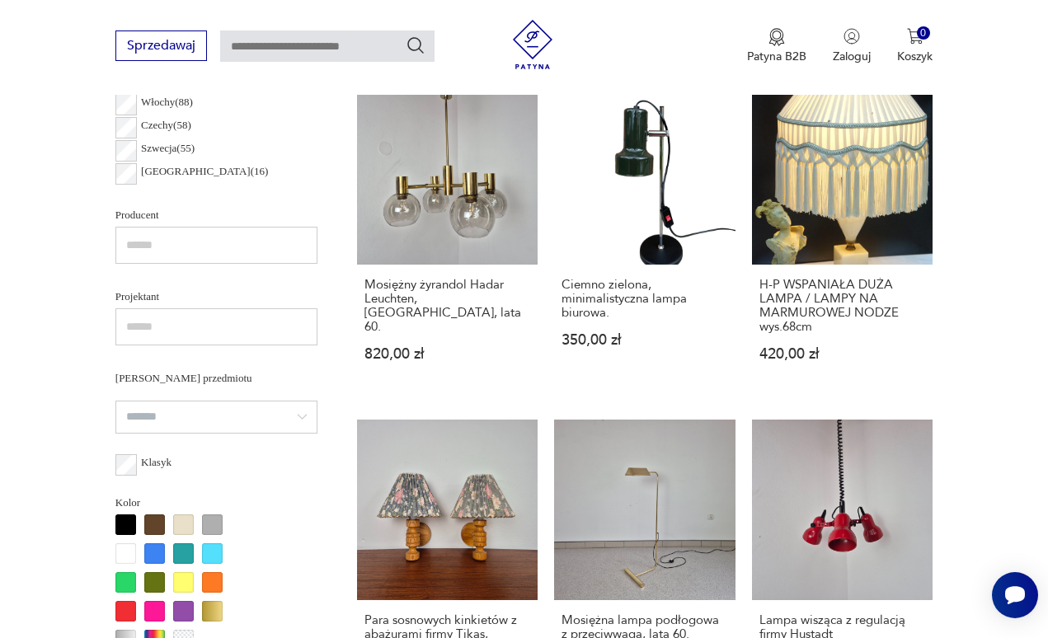
scroll to position [658, 0]
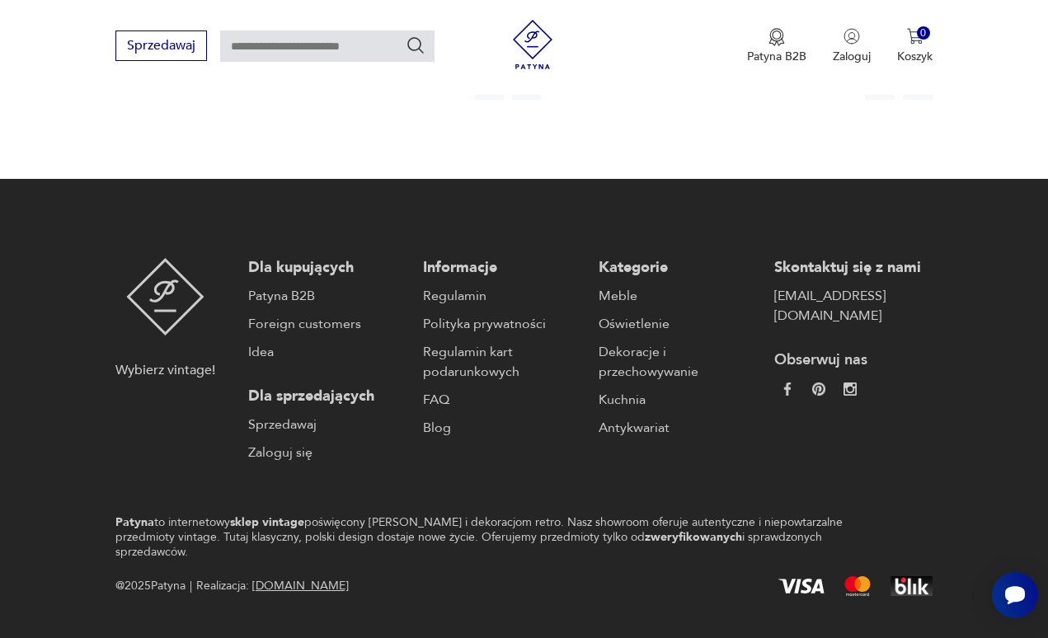
click at [743, 100] on button "30" at bounding box center [742, 85] width 30 height 30
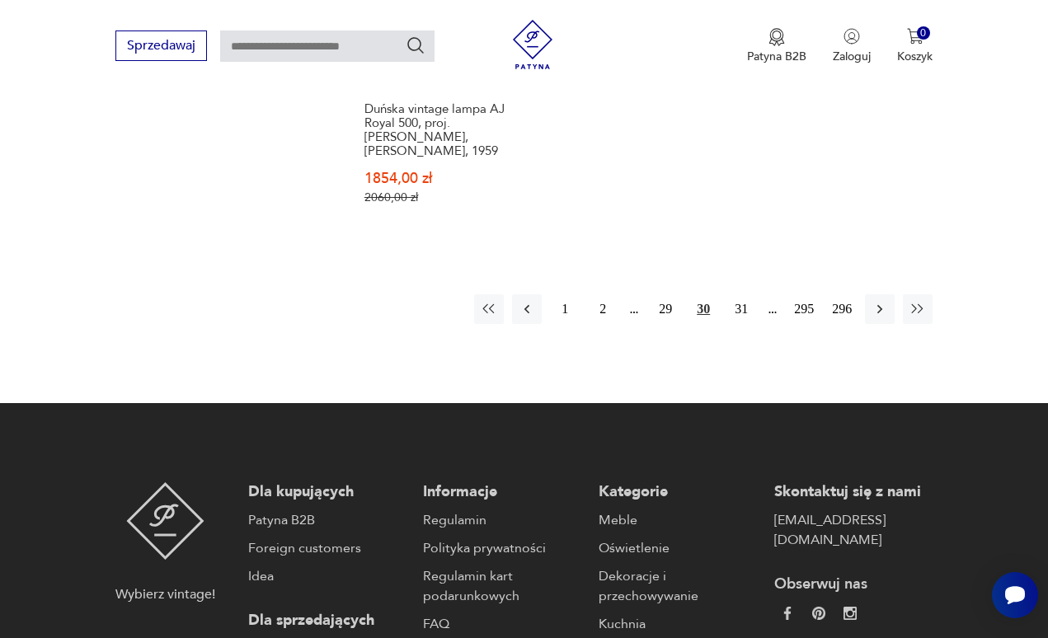
scroll to position [2598, 0]
